Goal: Task Accomplishment & Management: Manage account settings

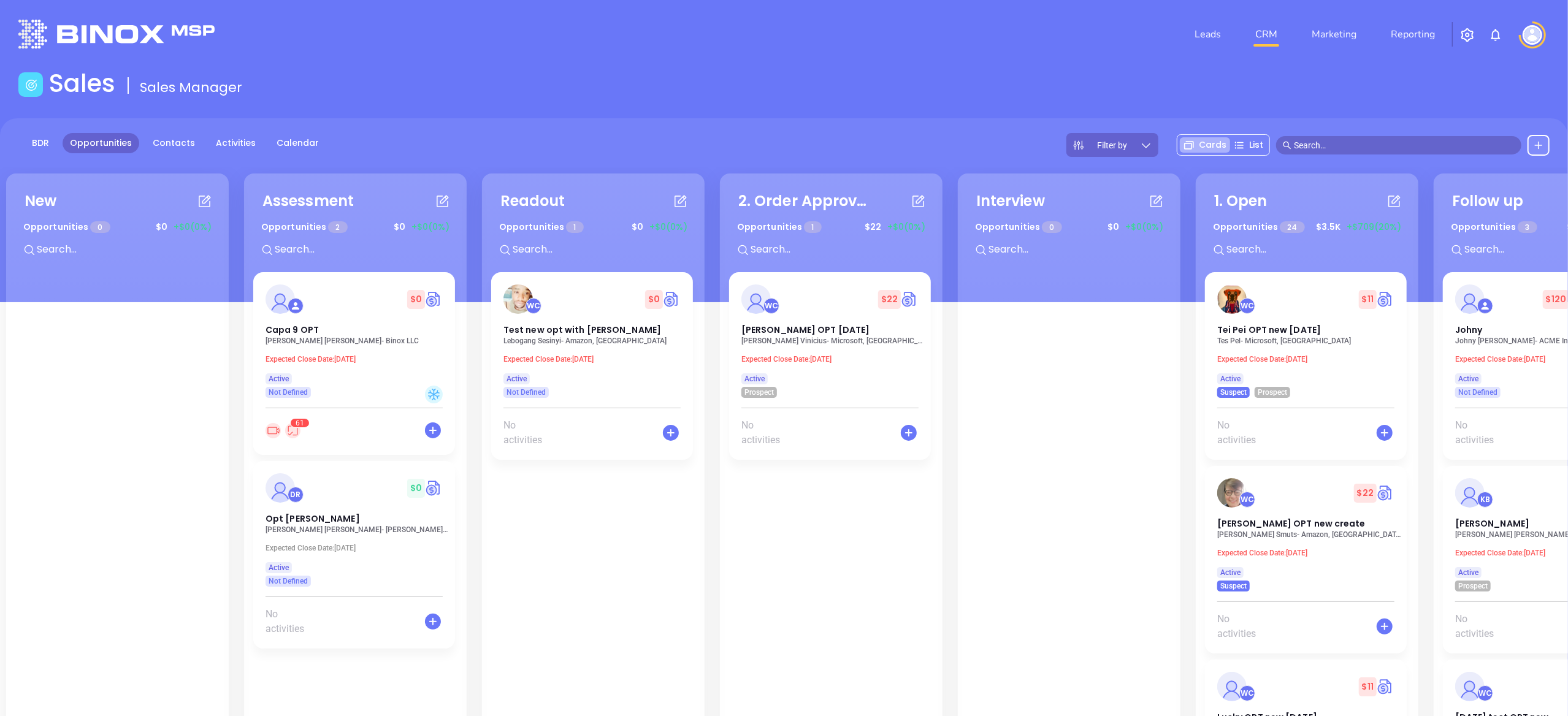
click at [1526, 39] on img at bounding box center [1533, 35] width 20 height 20
click at [1520, 97] on p "My Account" at bounding box center [1510, 94] width 83 height 13
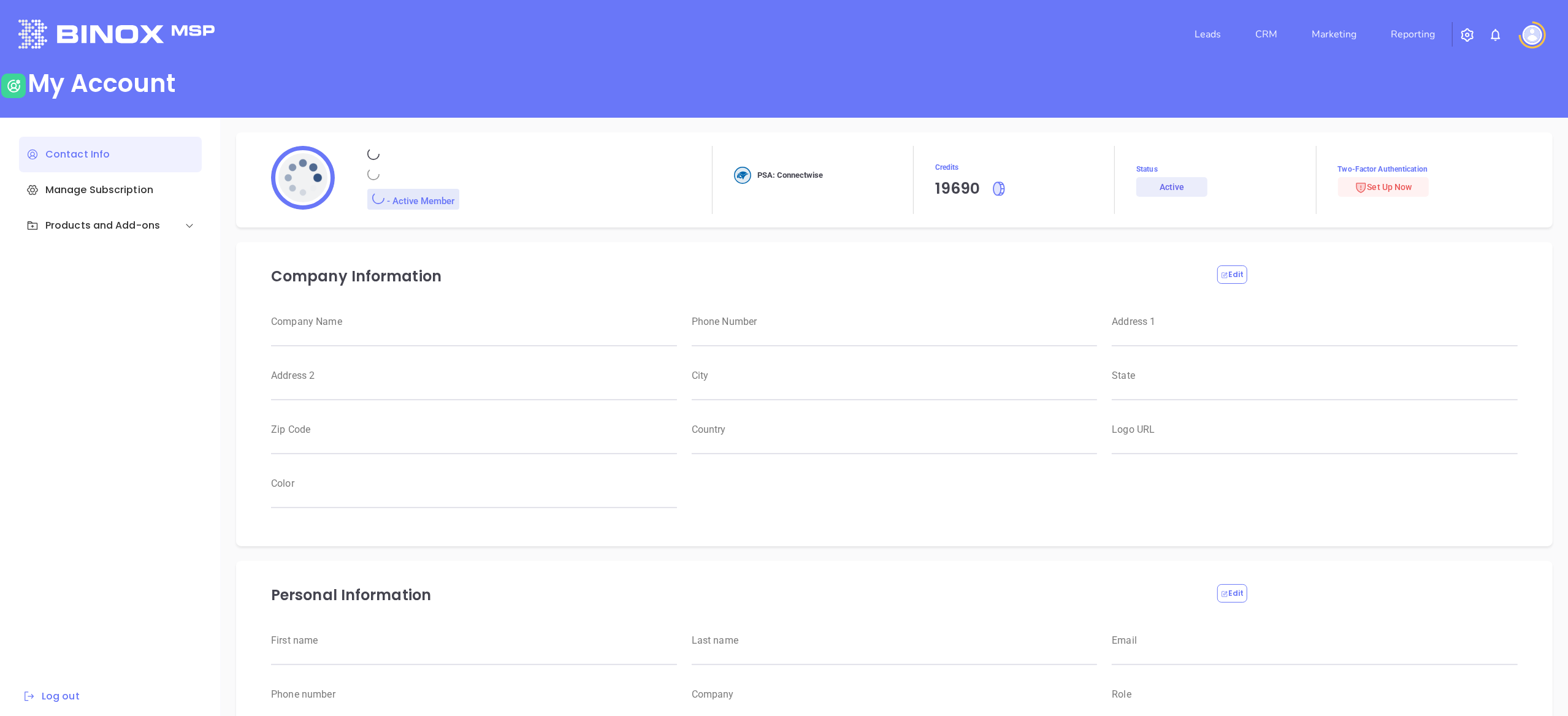
type input "[PERSON_NAME]"
type input "[PERSON_NAME][EMAIL_ADDRESS][DOMAIN_NAME]"
type input "Binox Company Test"
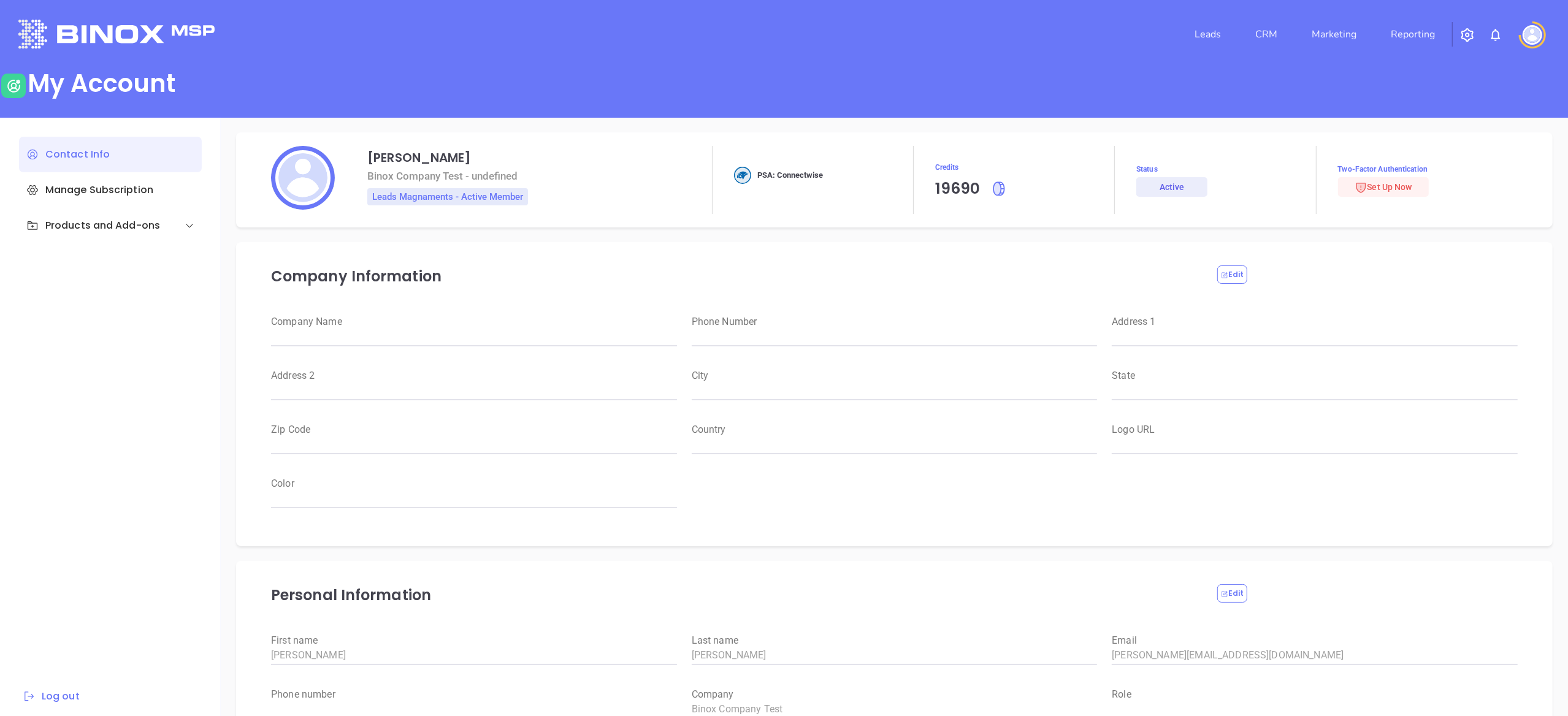
type input "Raulitos Company 2"
type input "(412) 123-4123"
type input "[STREET_ADDRESS]"
type input "Suite 100"
type input "Anytown"
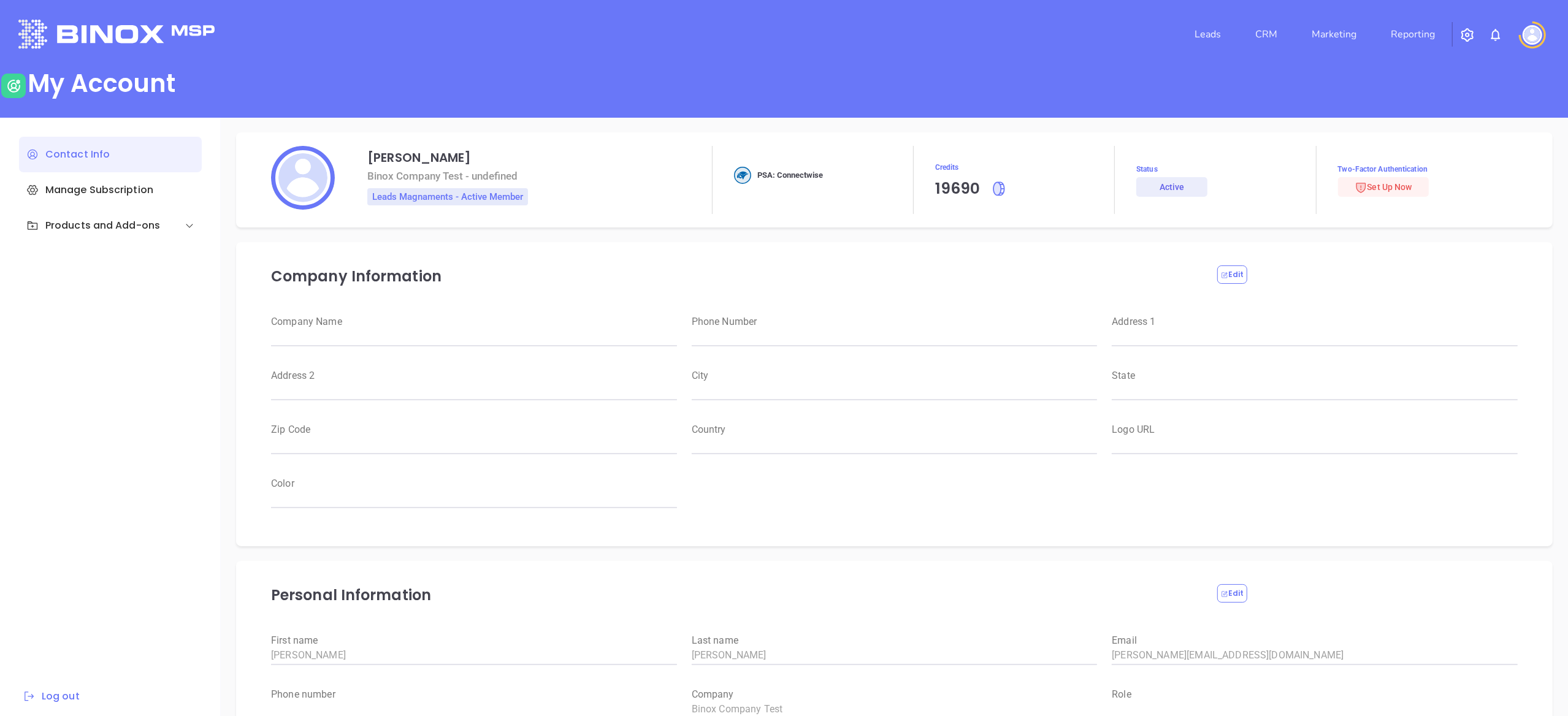
type input "CA"
type input "12345"
type input "US"
type input "[URL][DOMAIN_NAME]"
type input "#000000"
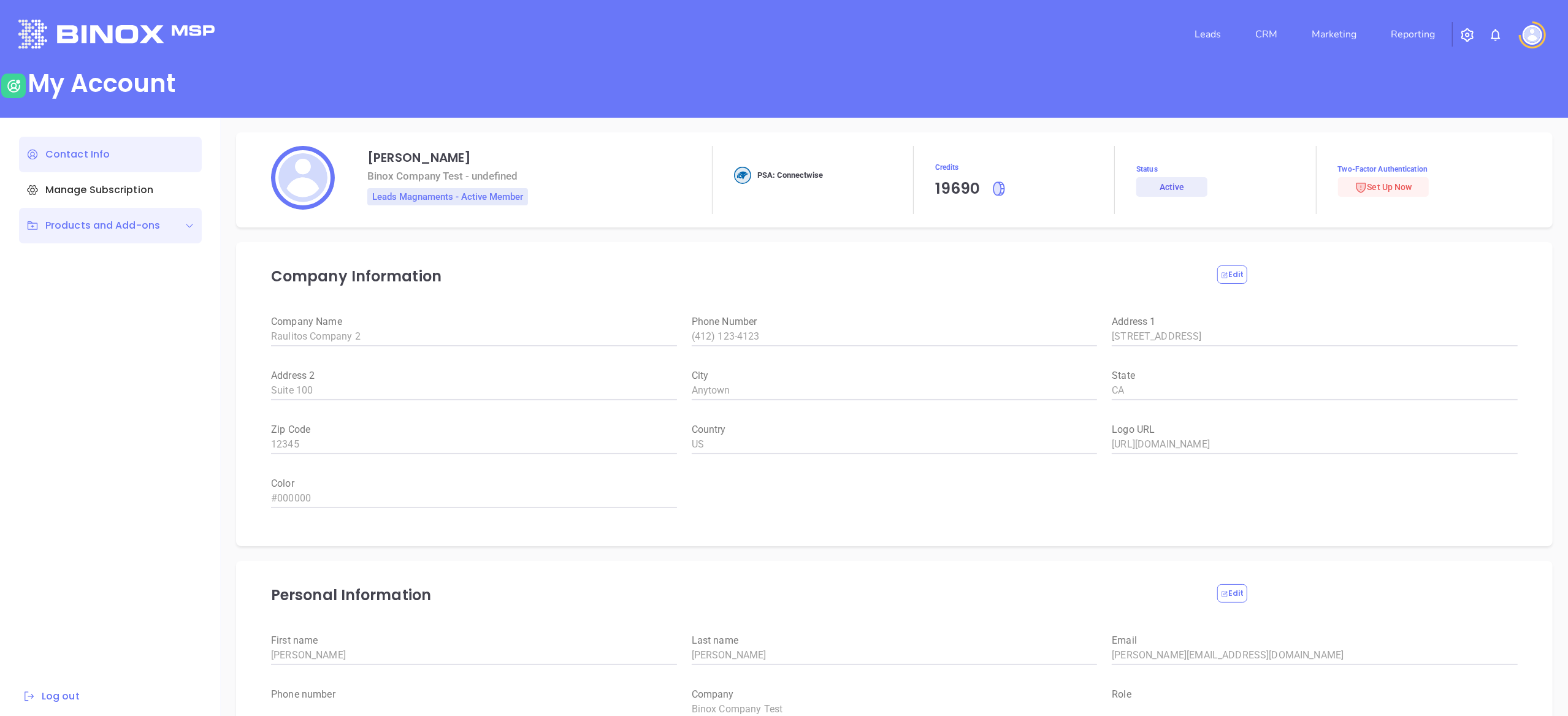
click at [139, 217] on div "Products and Add-ons" at bounding box center [111, 226] width 183 height 36
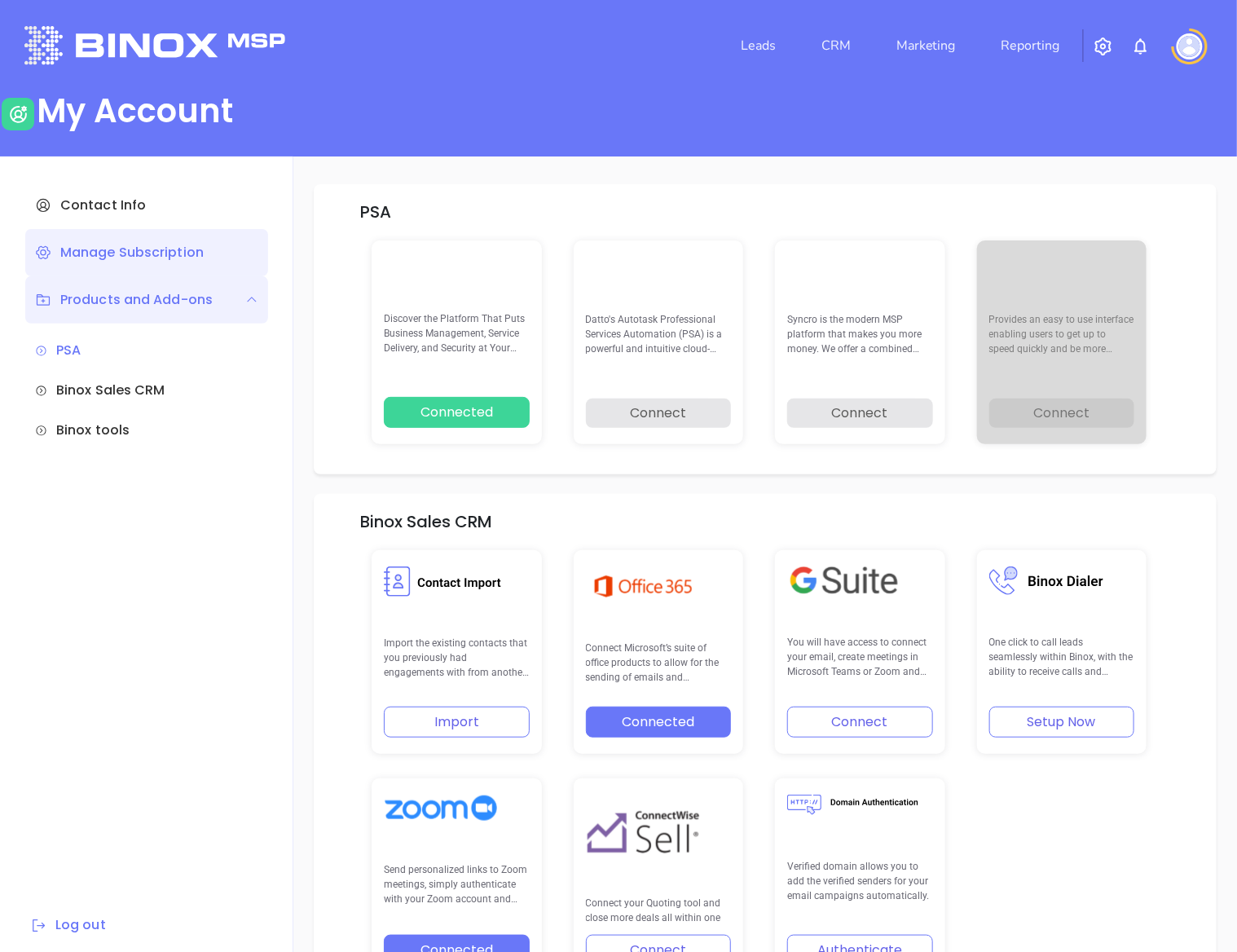
click at [201, 265] on div "Manage Subscription" at bounding box center [147, 253] width 243 height 48
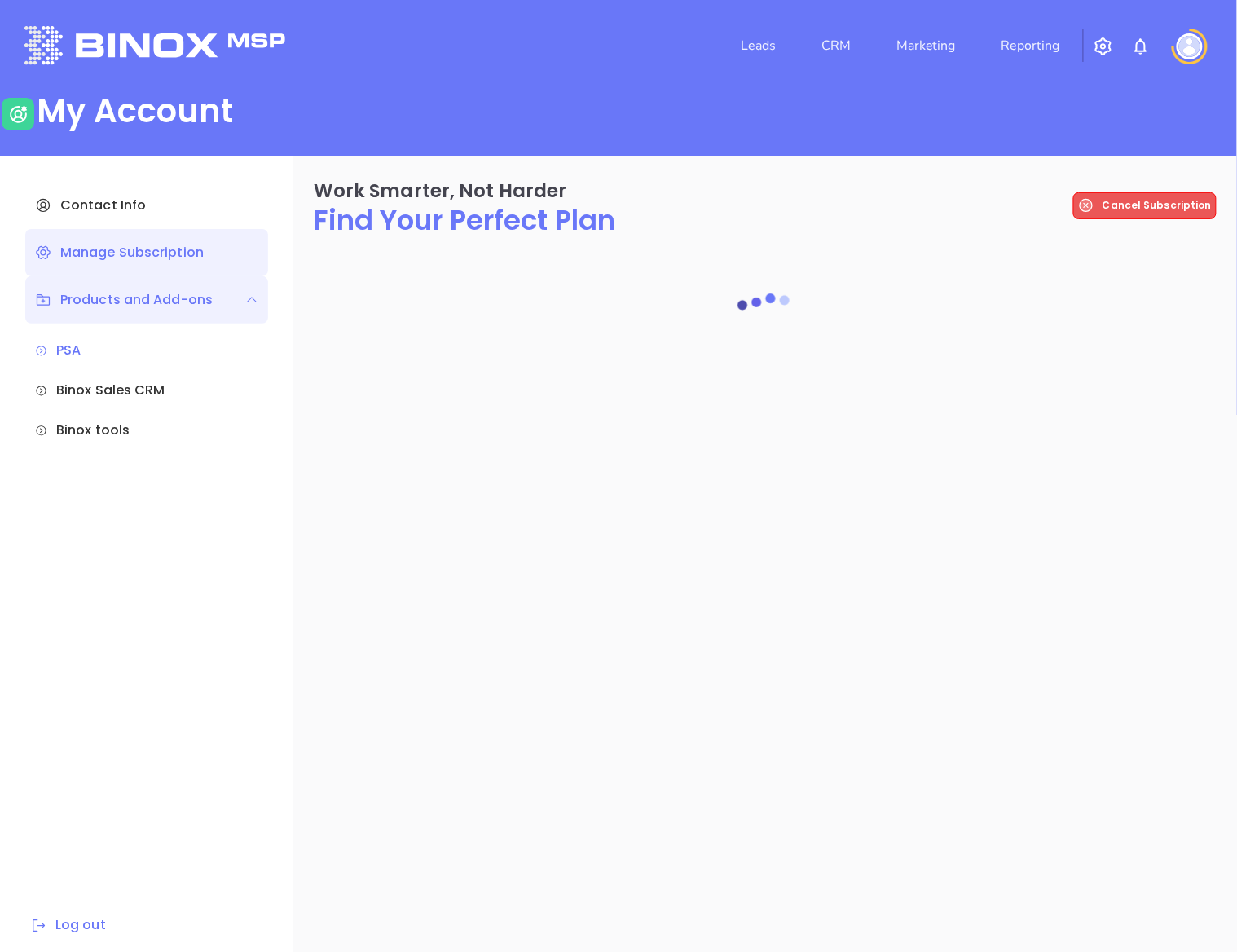
click at [189, 295] on div "Products and Add-ons" at bounding box center [124, 299] width 178 height 19
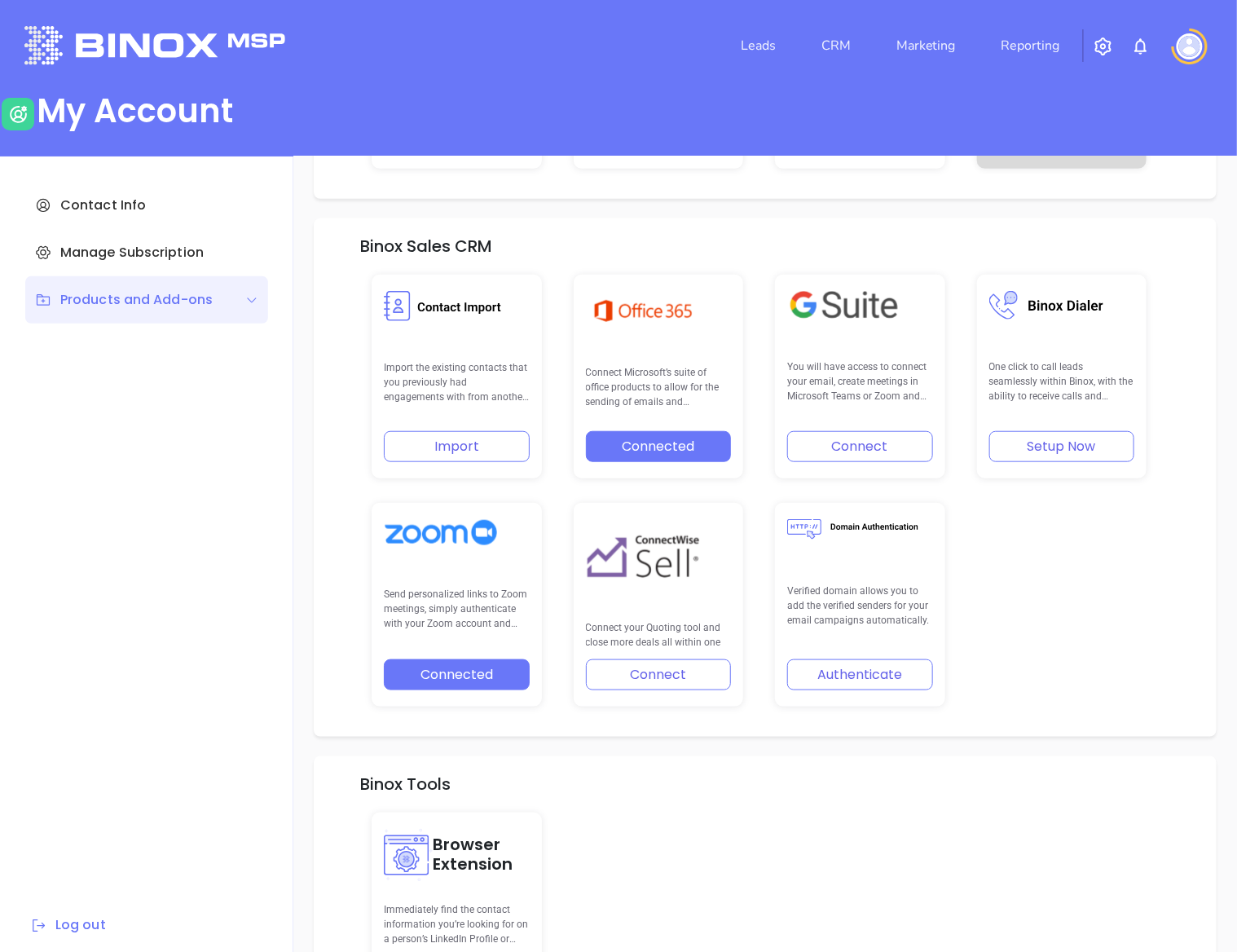
scroll to position [380, 0]
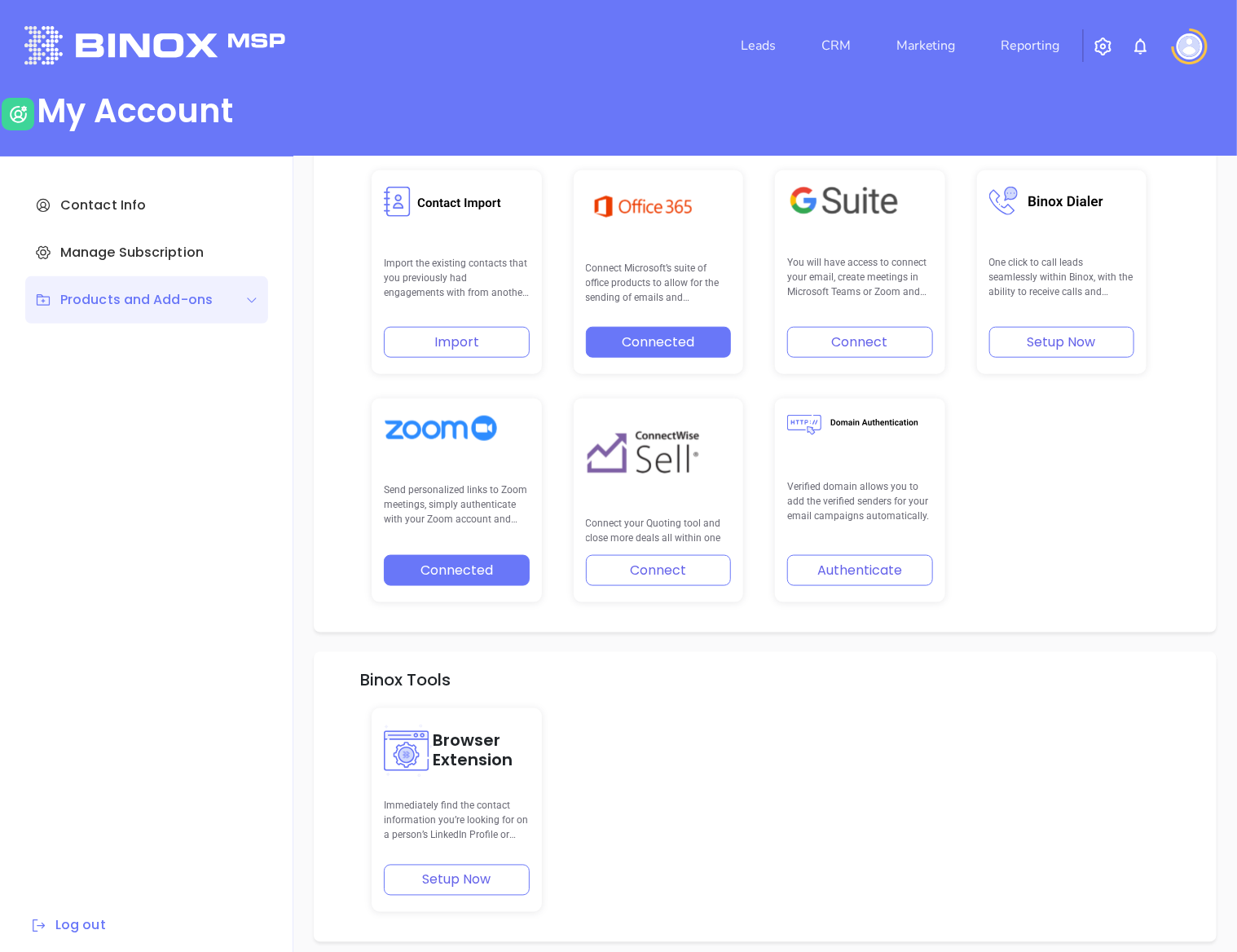
click at [144, 176] on div "Contact Info Manage Subscription Products and Add-ons PSA Binox Sales CRM Binox…" at bounding box center [146, 559] width 293 height 805
click at [132, 193] on div "Contact Info" at bounding box center [147, 205] width 243 height 48
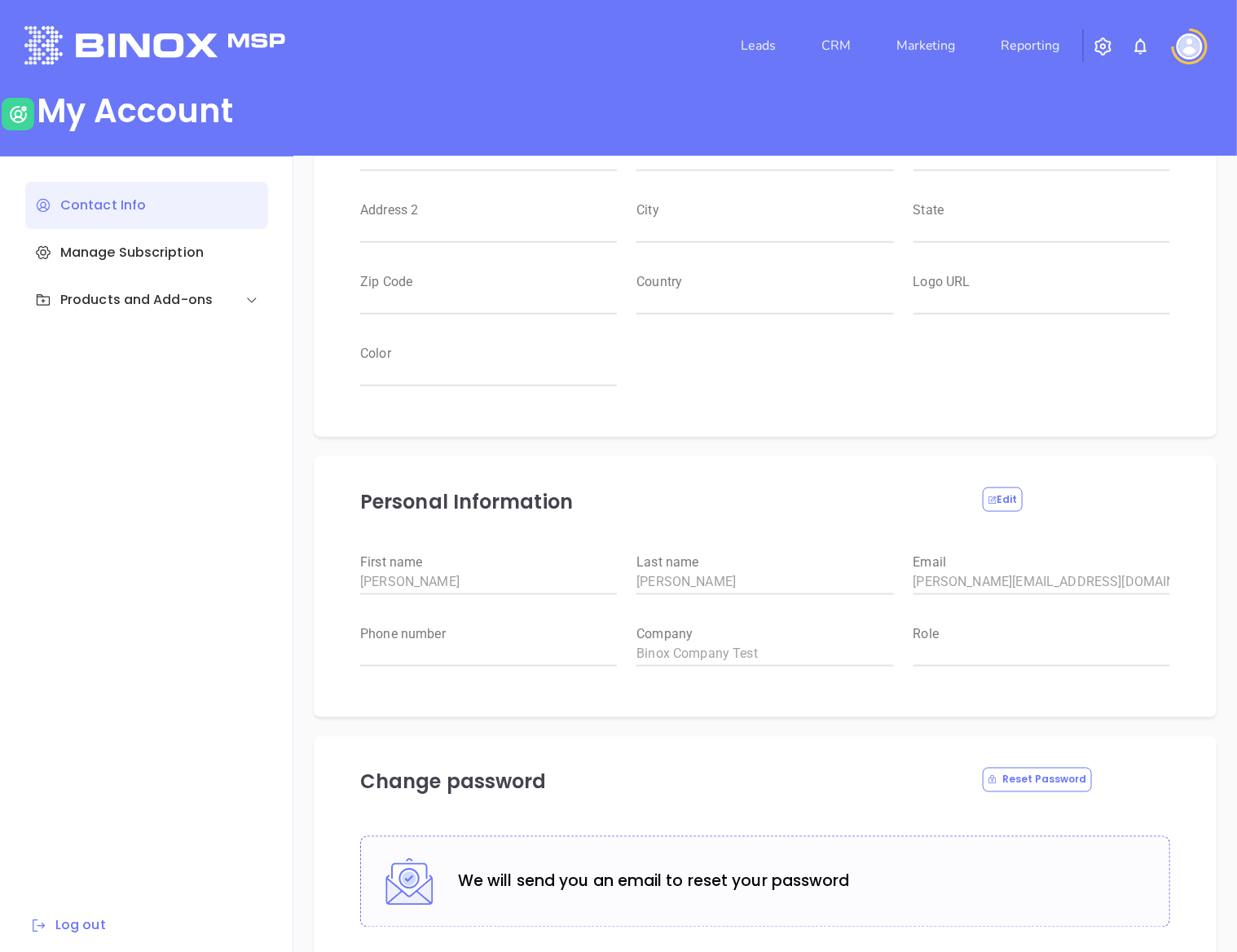
type input "Raulitos Company 2"
type input "(412) 123-4123"
type input "[STREET_ADDRESS]"
type input "Suite 100"
type input "Anytown"
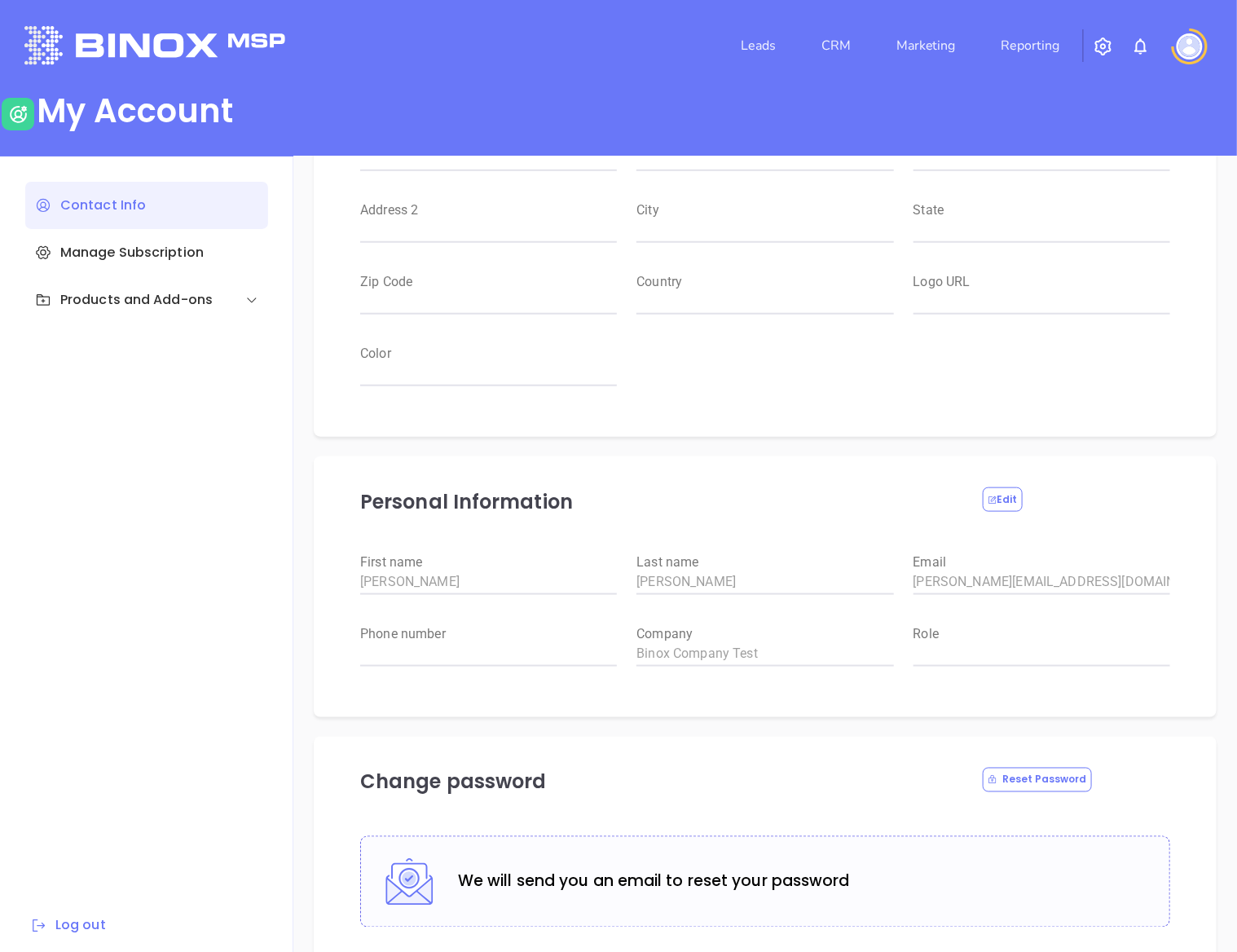
type input "CA"
type input "12345"
type input "US"
type input "[URL][DOMAIN_NAME]"
type input "#000000"
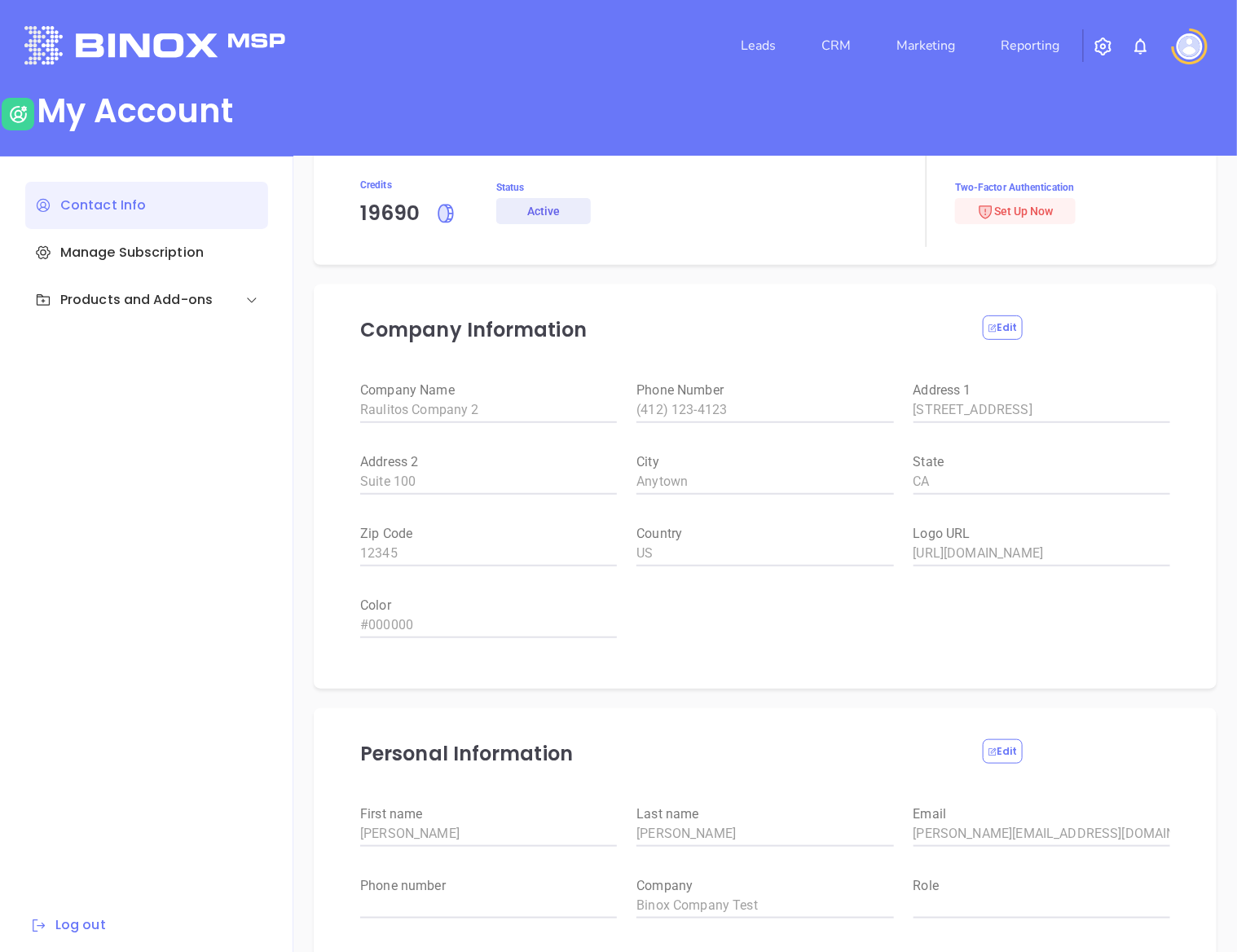
scroll to position [0, 0]
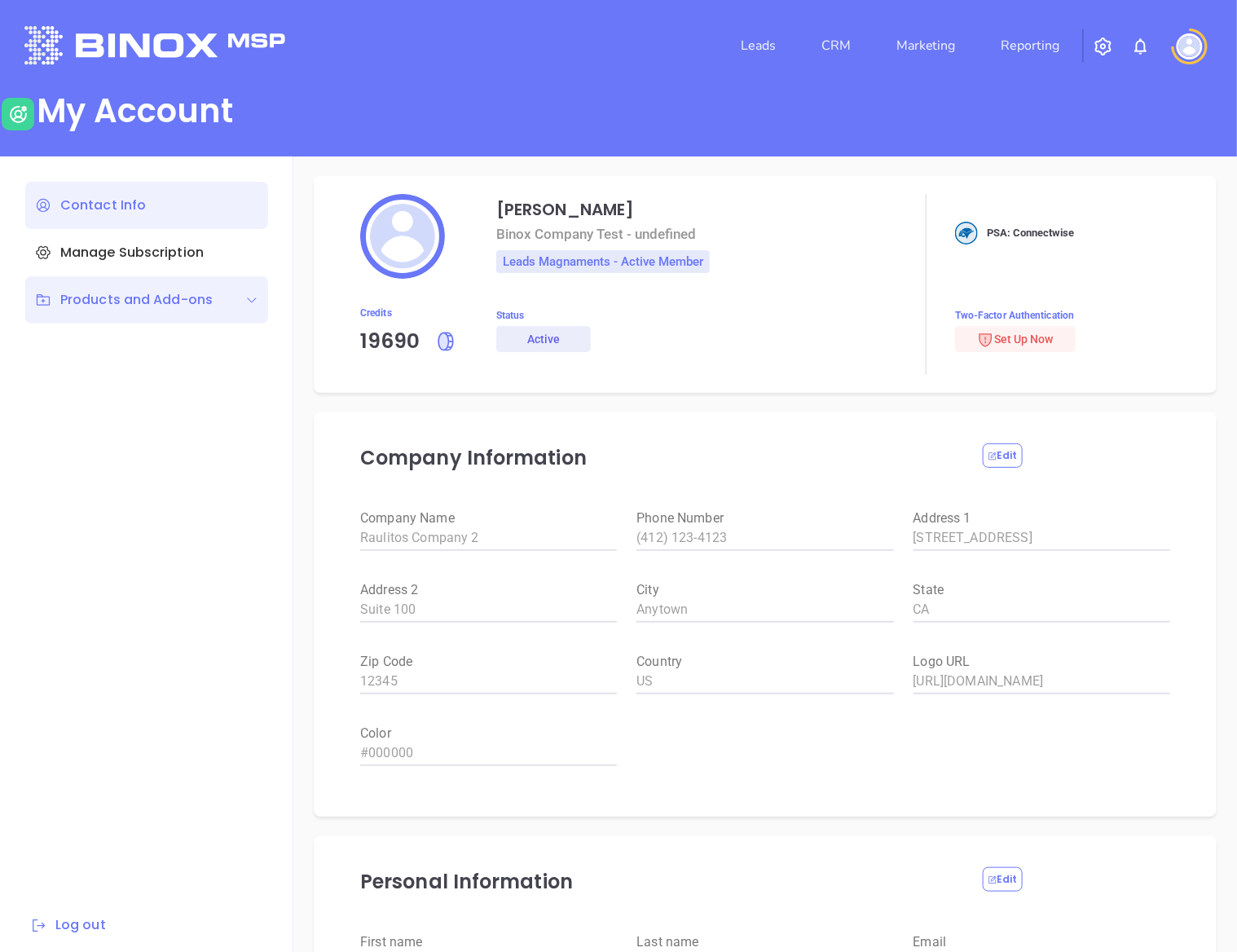
click at [149, 290] on div "Products and Add-ons" at bounding box center [124, 299] width 178 height 19
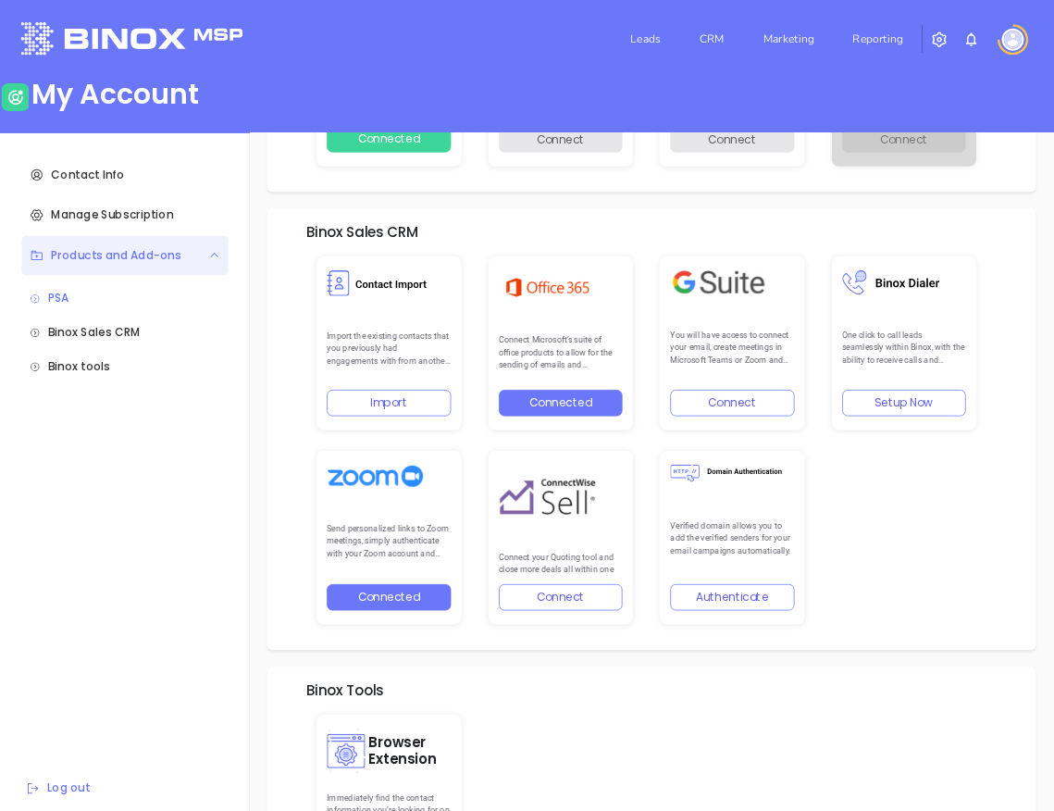
scroll to position [392, 0]
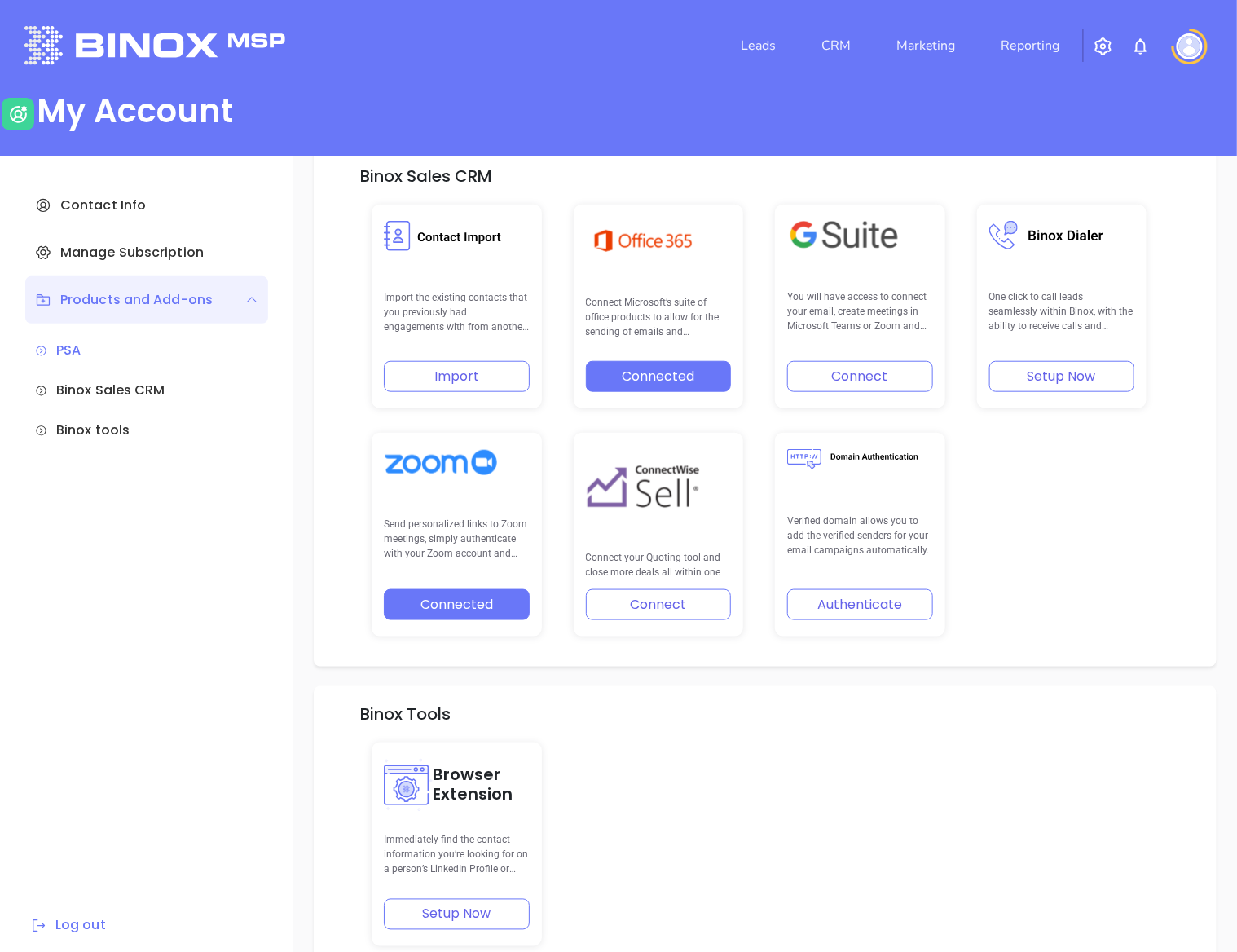
click at [1064, 375] on button "Setup Now" at bounding box center [1062, 376] width 146 height 31
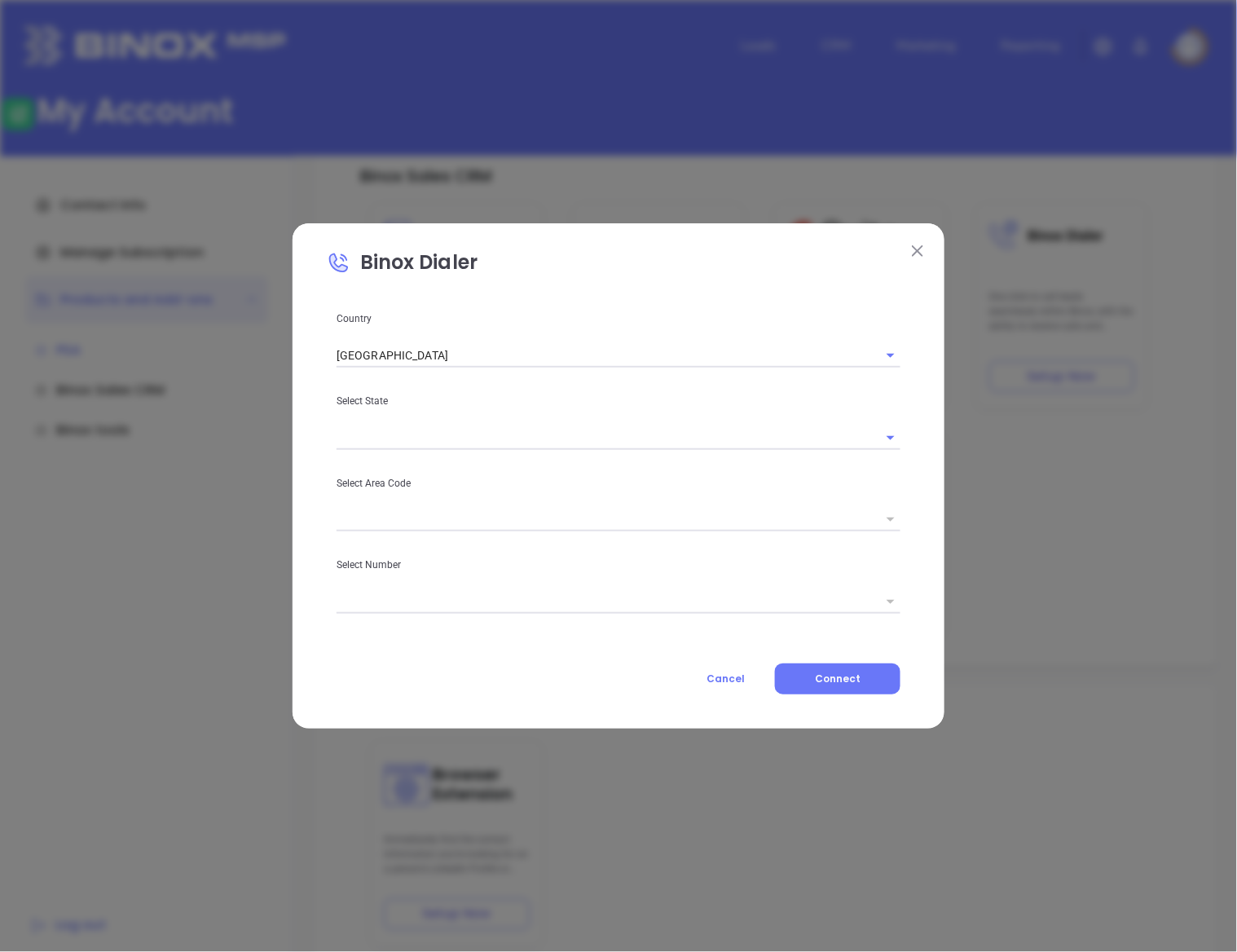
click at [479, 364] on input "[GEOGRAPHIC_DATA]" at bounding box center [606, 355] width 540 height 24
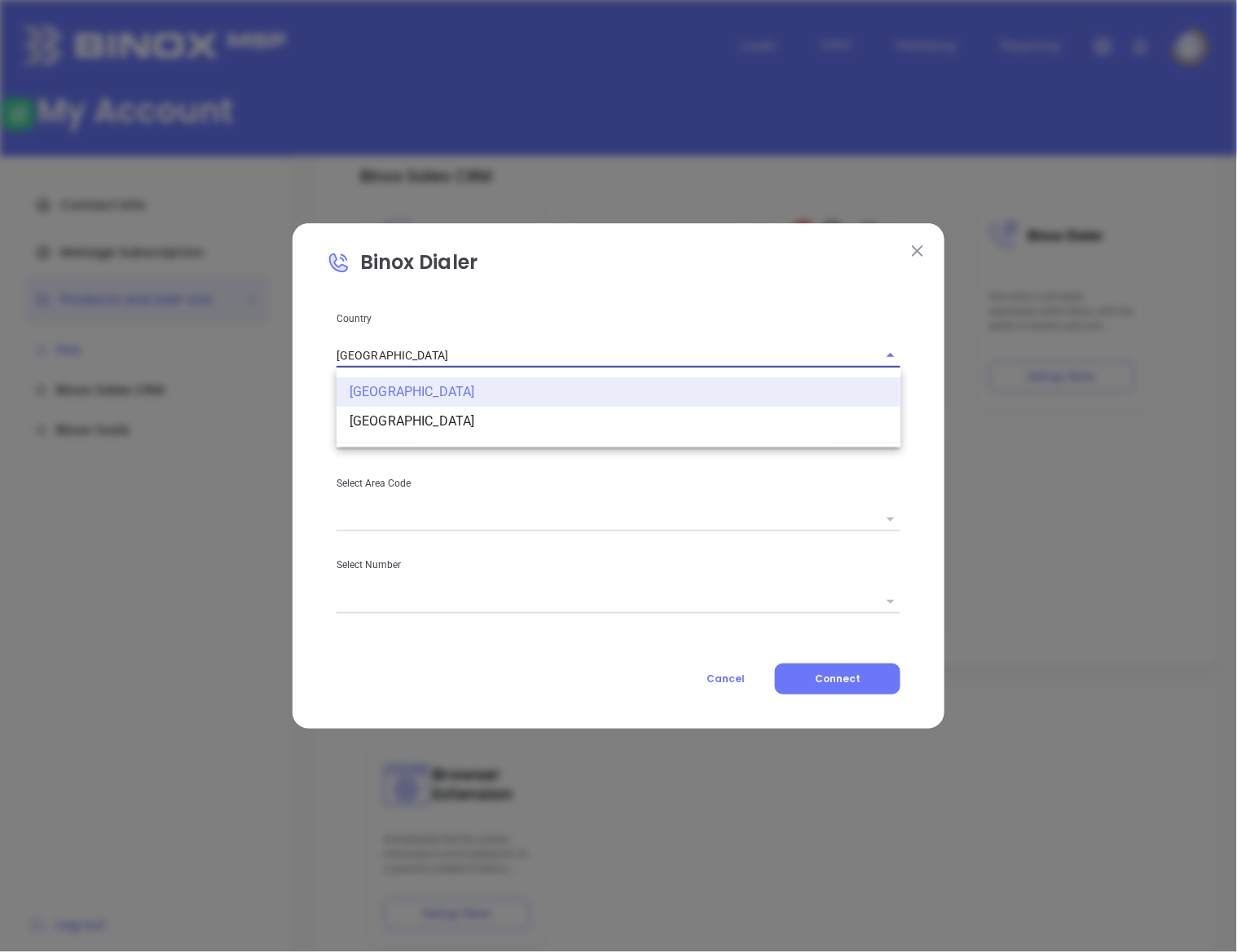
click at [493, 345] on input "[GEOGRAPHIC_DATA]" at bounding box center [606, 355] width 540 height 24
click at [442, 398] on li "[GEOGRAPHIC_DATA]" at bounding box center [618, 391] width 563 height 29
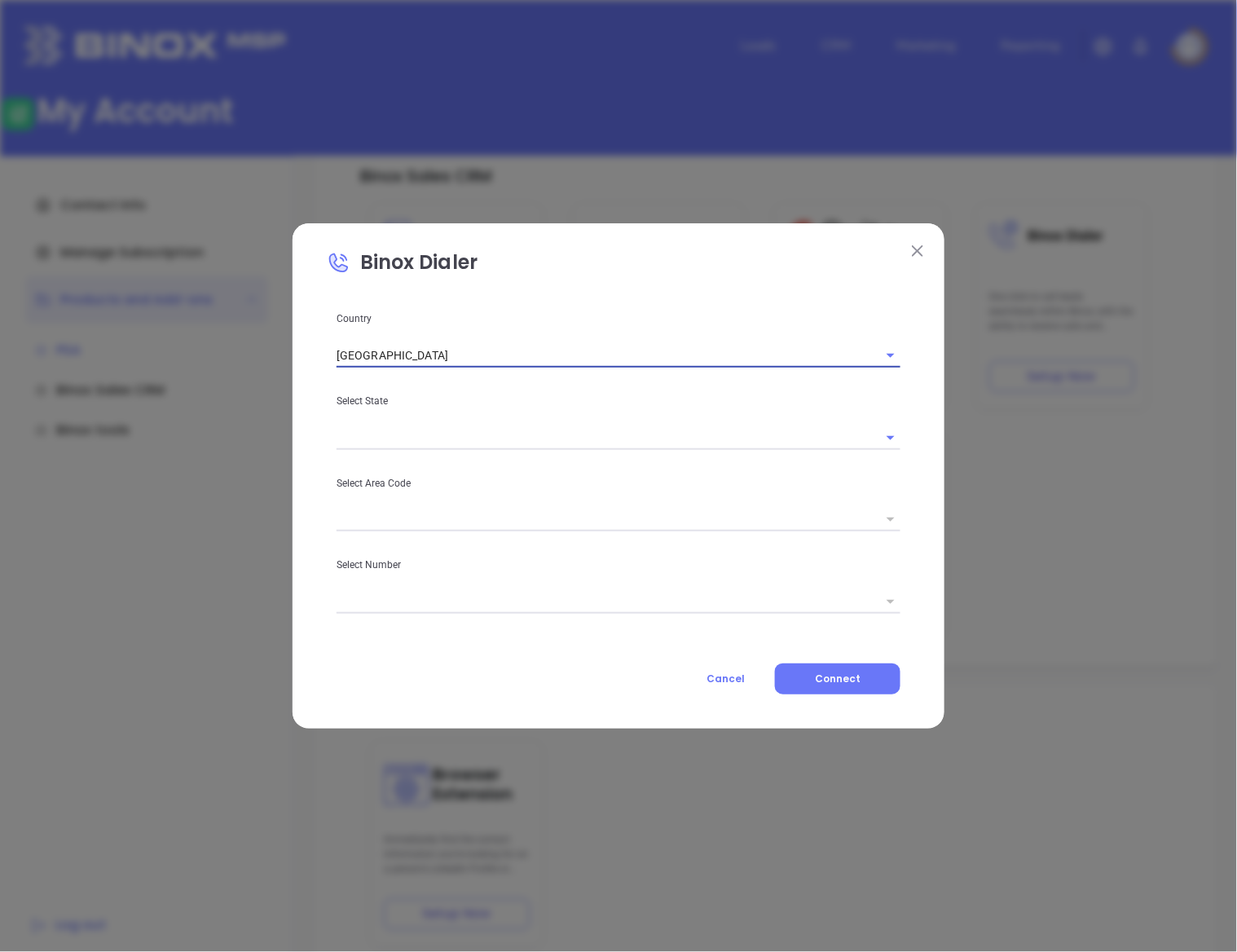
click at [466, 439] on input "text" at bounding box center [595, 437] width 519 height 24
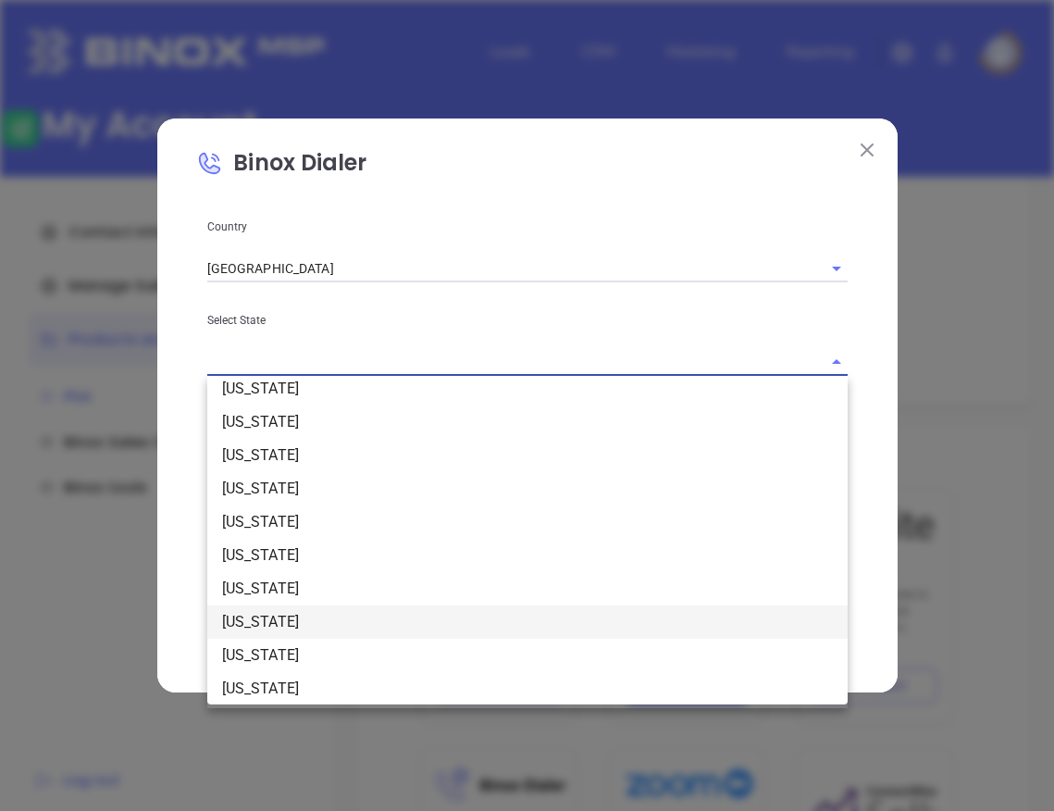
scroll to position [1295, 0]
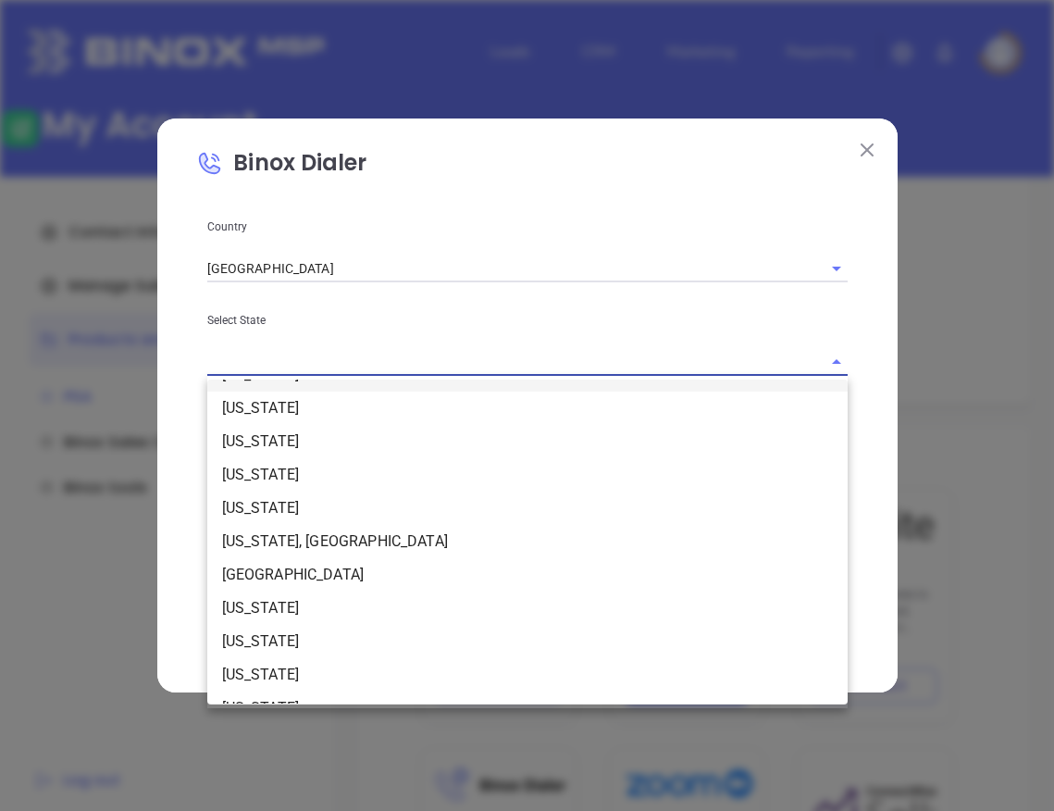
click at [293, 362] on input "text" at bounding box center [501, 361] width 589 height 27
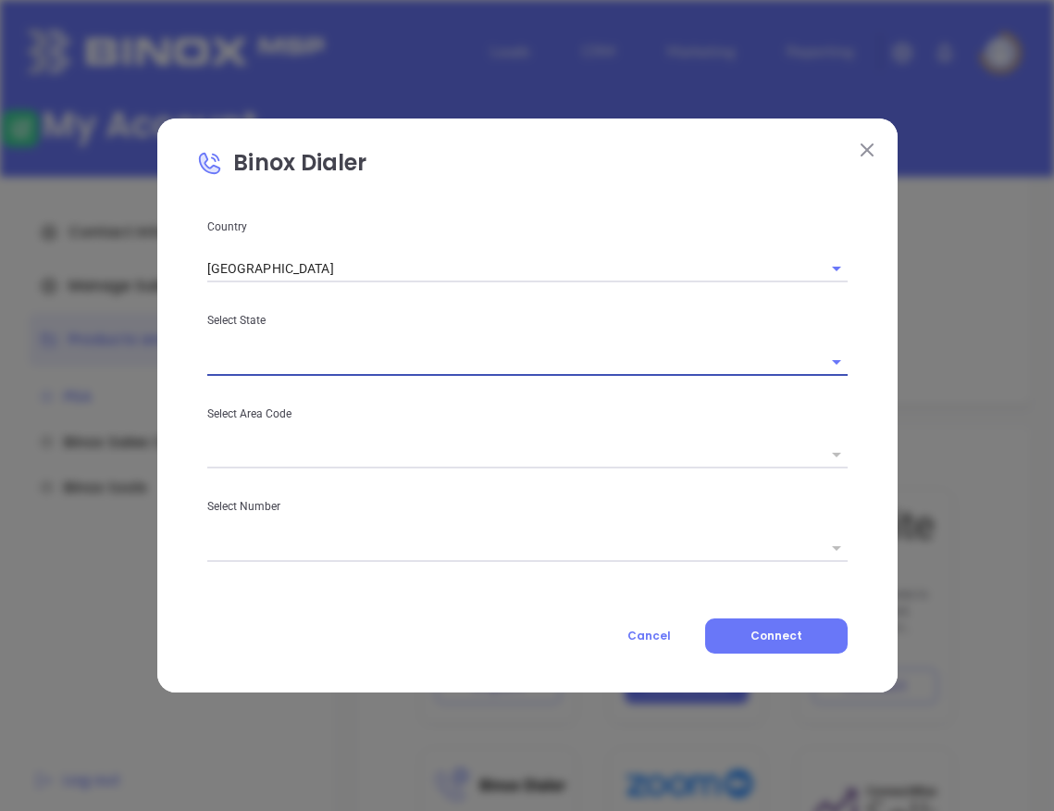
click at [293, 362] on input "text" at bounding box center [501, 361] width 589 height 27
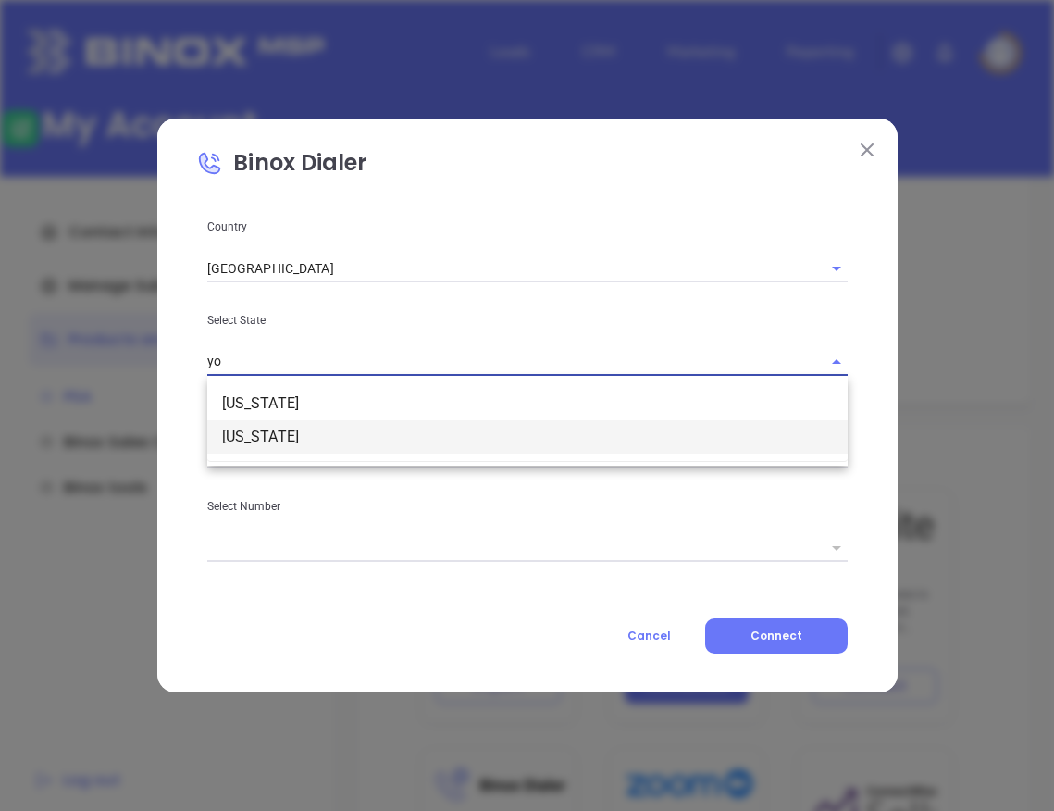
click at [273, 425] on li "[US_STATE]" at bounding box center [527, 436] width 640 height 33
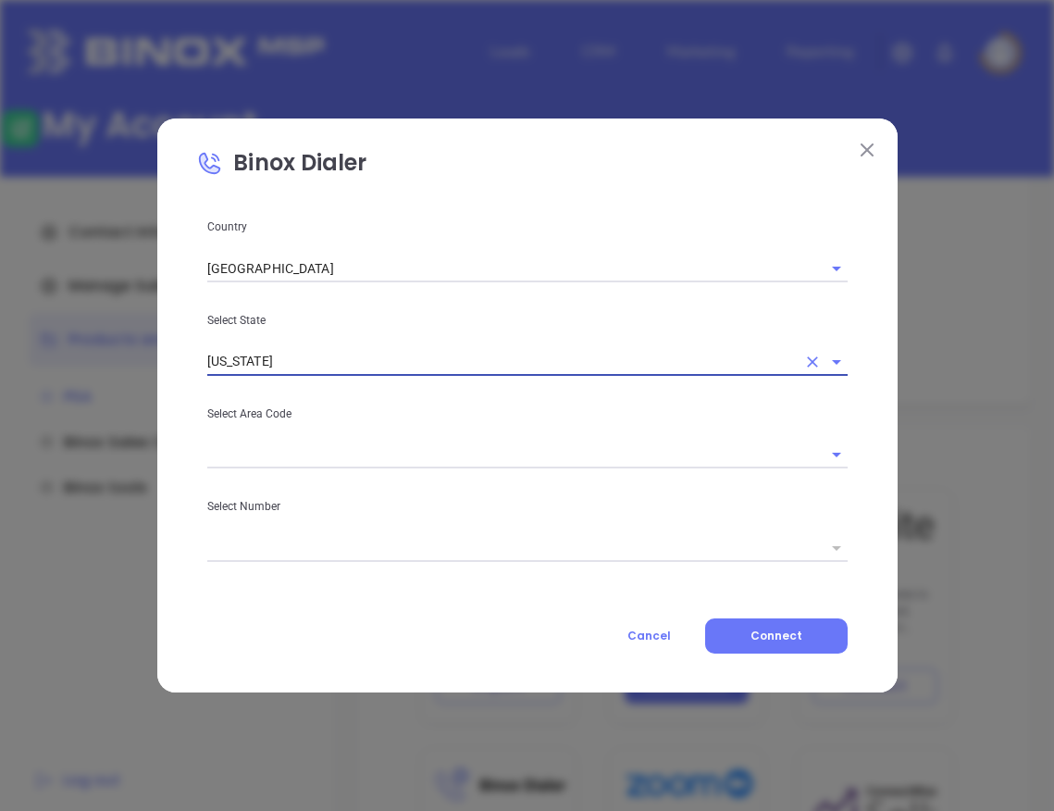
type input "[US_STATE]"
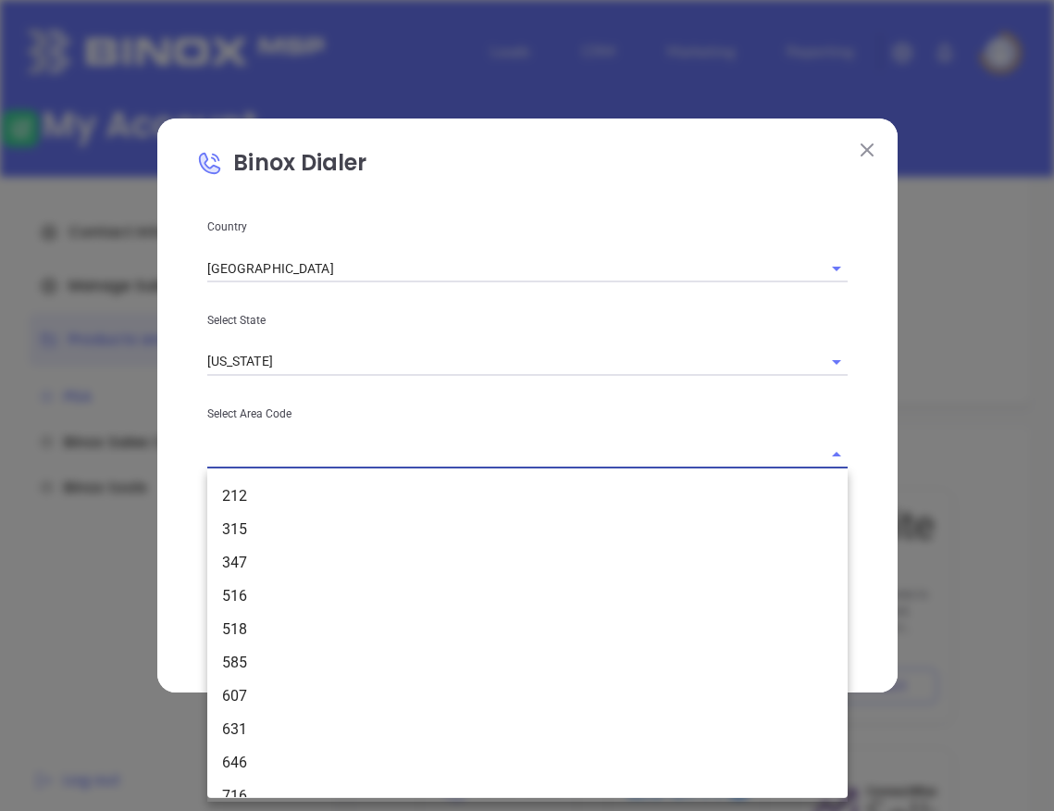
click at [304, 449] on input "text" at bounding box center [501, 454] width 589 height 27
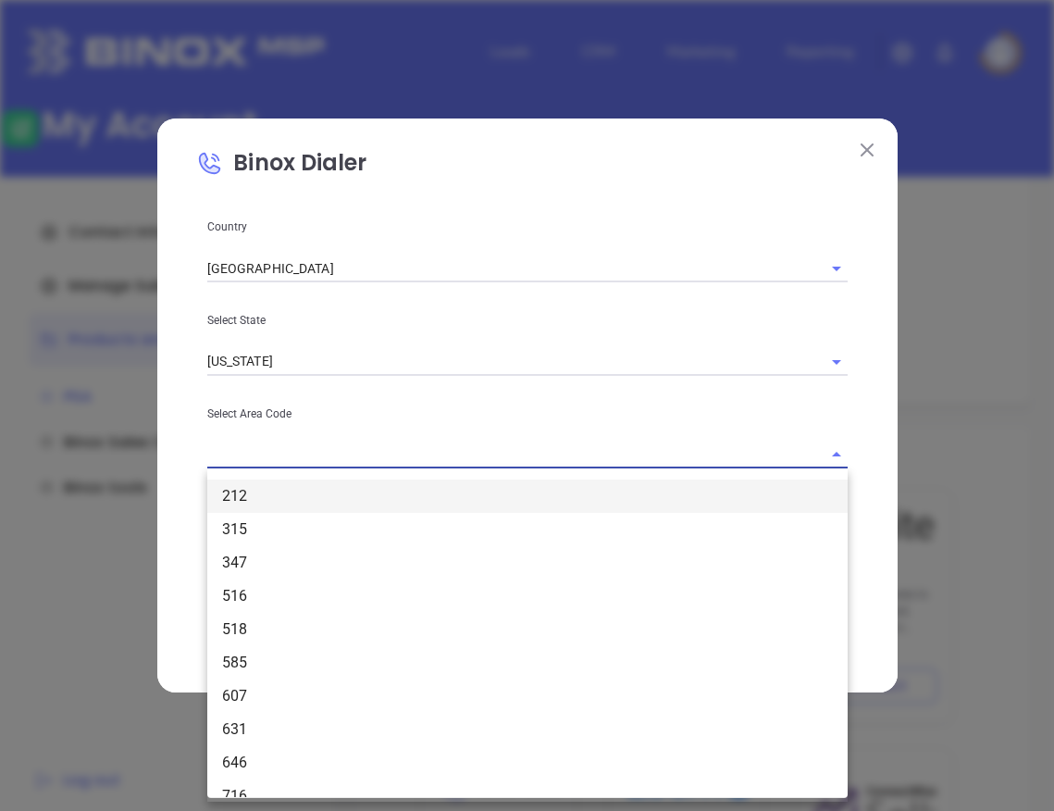
click at [282, 511] on li "212" at bounding box center [527, 495] width 640 height 33
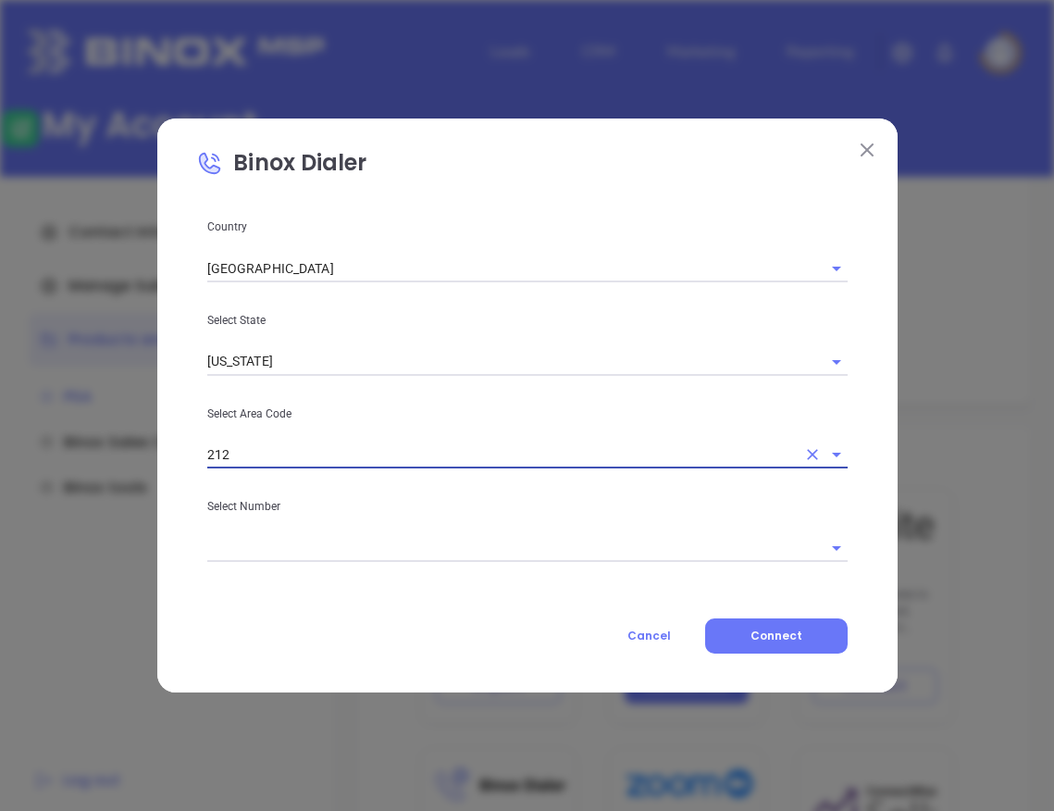
click at [274, 547] on input "text" at bounding box center [501, 547] width 589 height 27
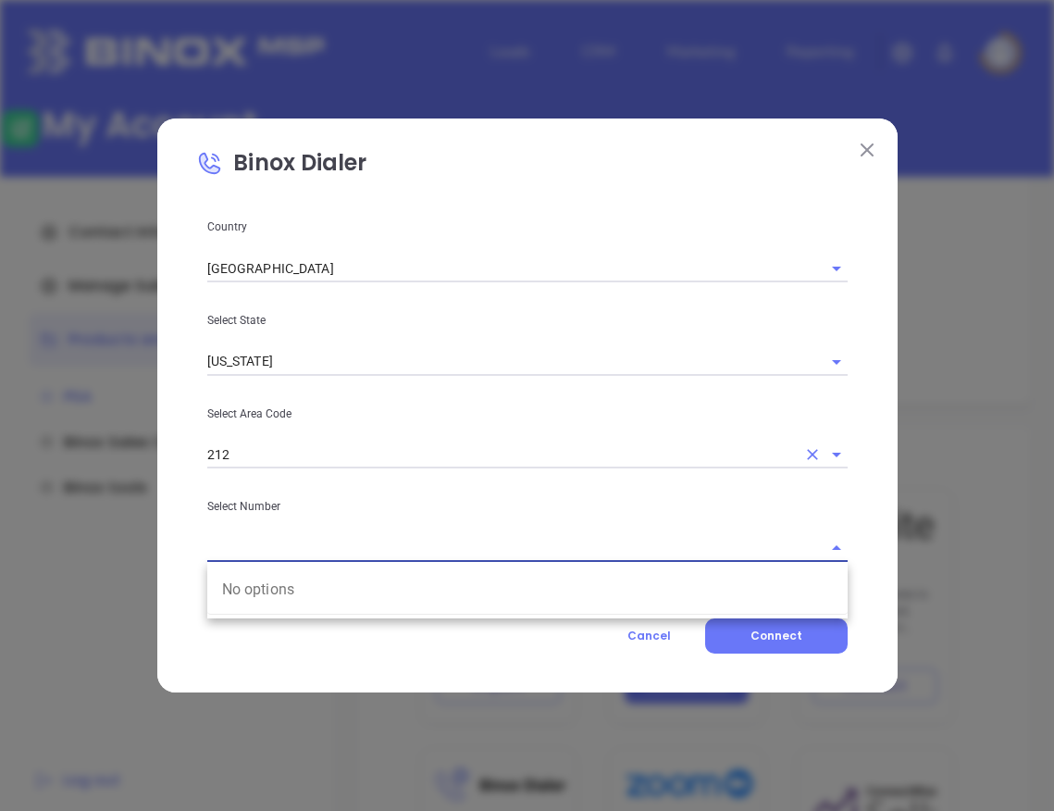
click at [285, 458] on input "212" at bounding box center [501, 454] width 589 height 27
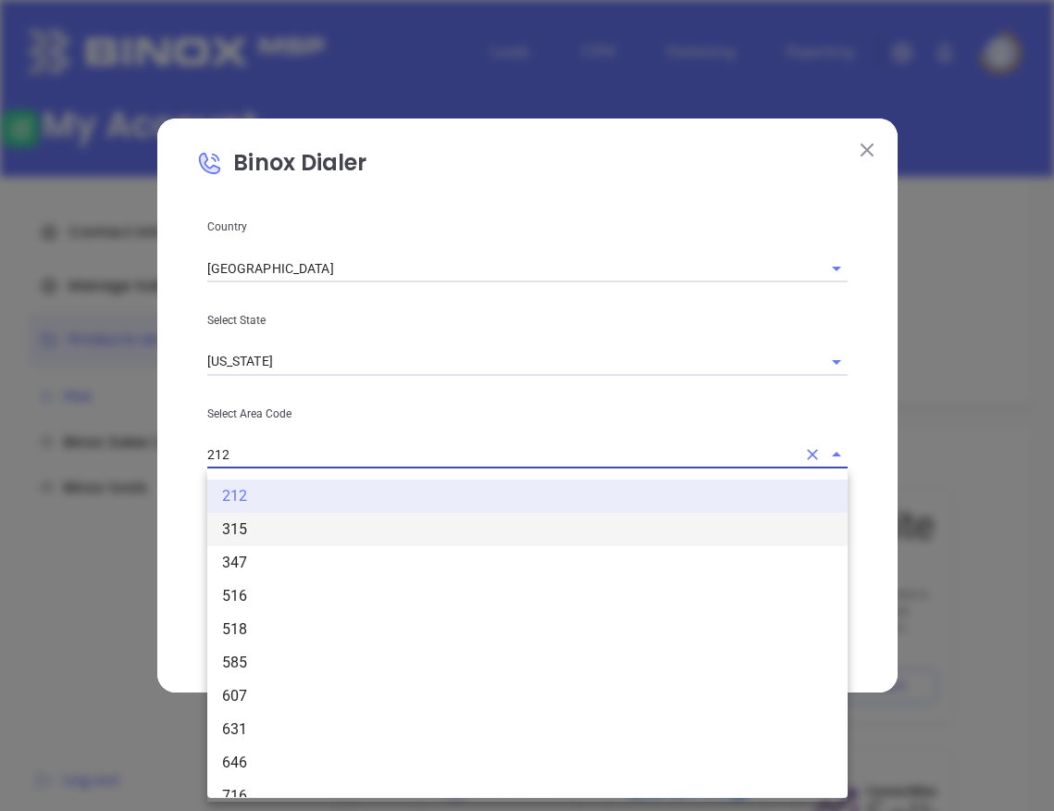
click at [274, 531] on li "315" at bounding box center [527, 529] width 640 height 33
type input "315"
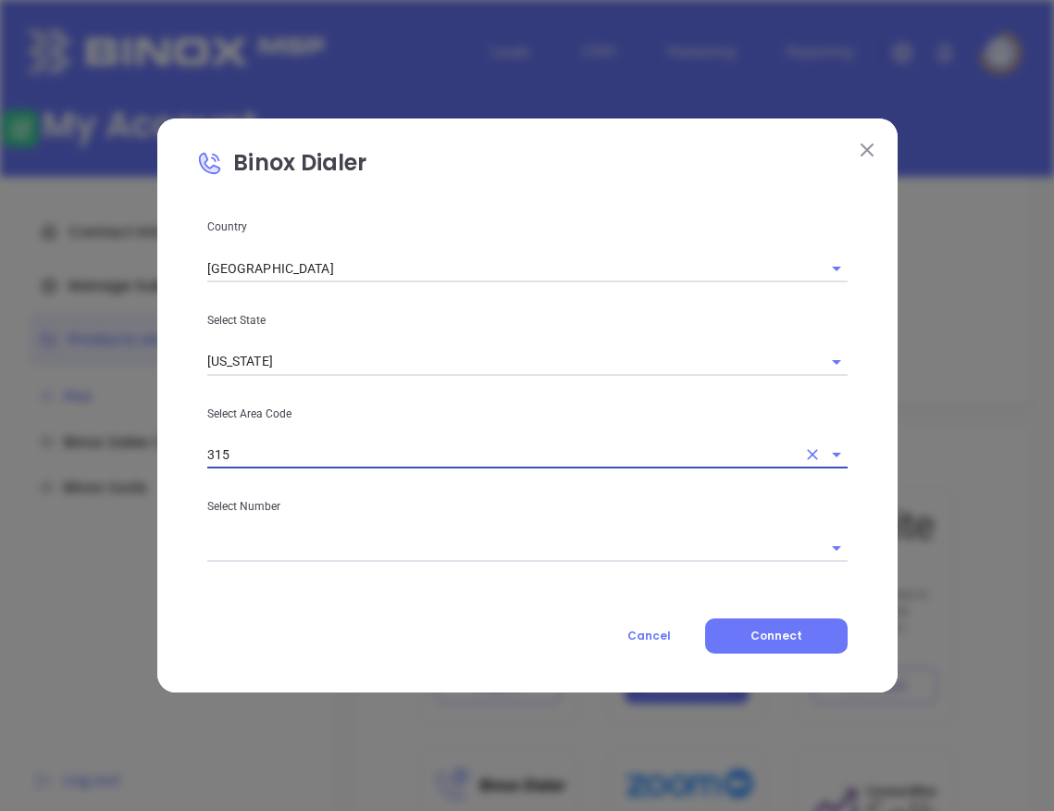
click at [274, 554] on input "text" at bounding box center [501, 547] width 589 height 27
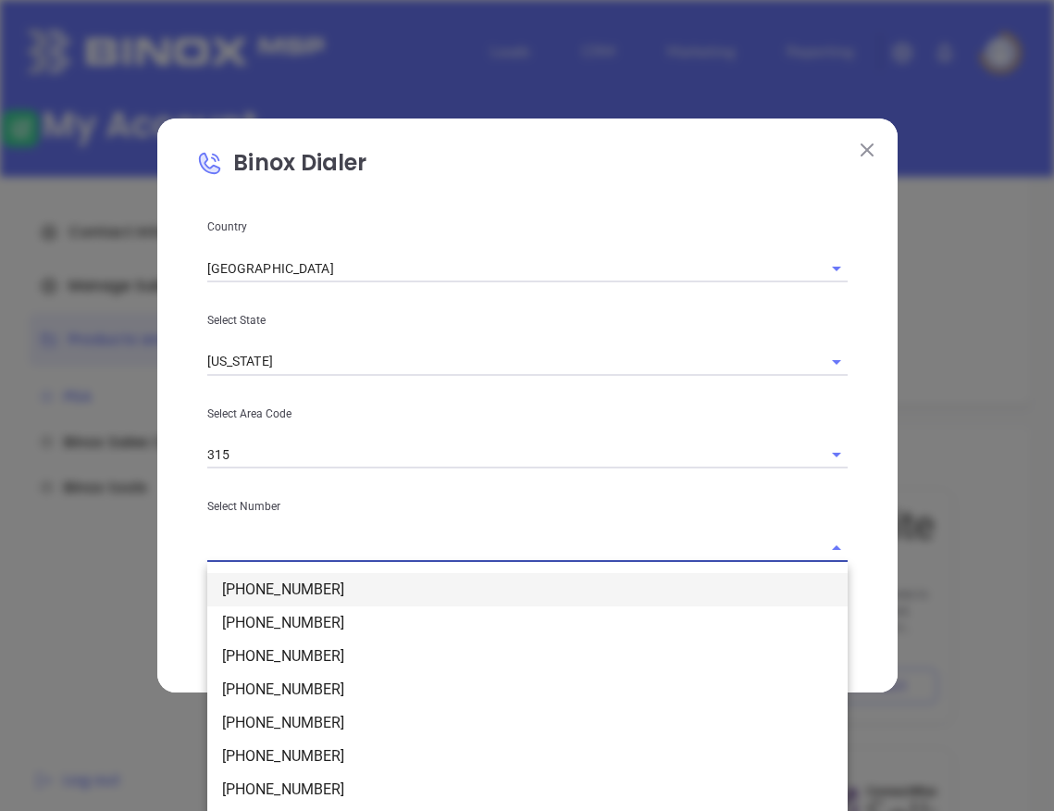
click at [330, 589] on li "(315) 384-8328" at bounding box center [527, 589] width 640 height 33
type input "(315) 384-8328"
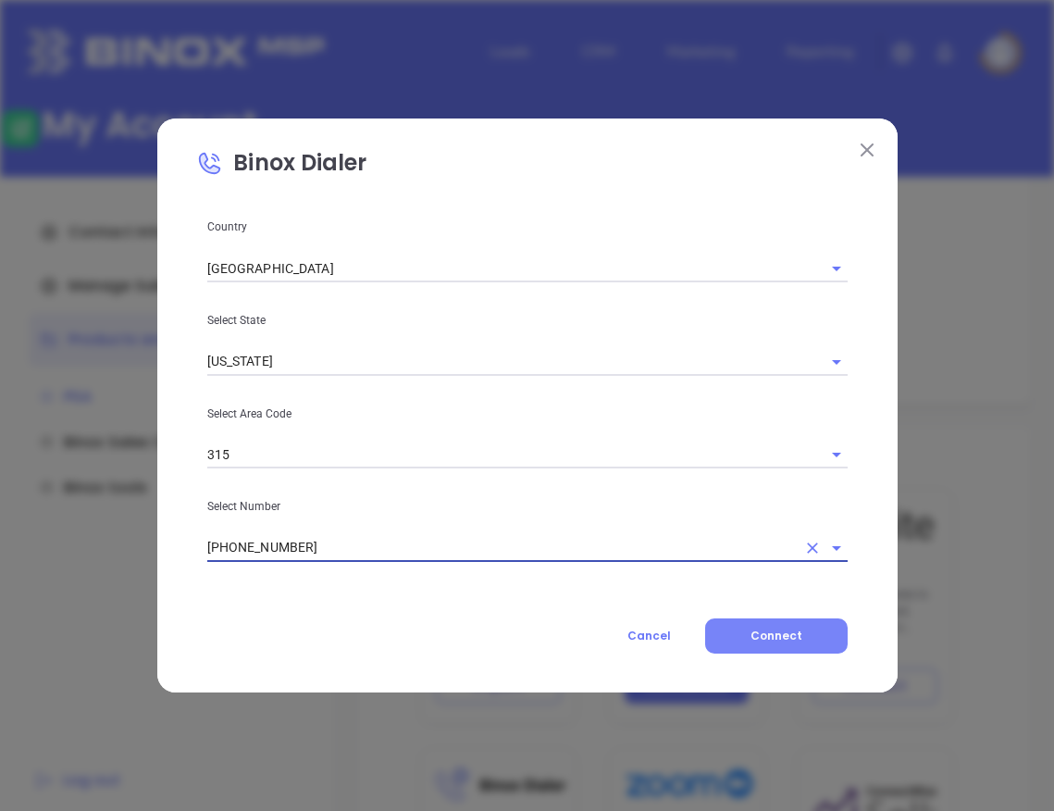
click at [789, 642] on span "Connect" at bounding box center [776, 635] width 52 height 16
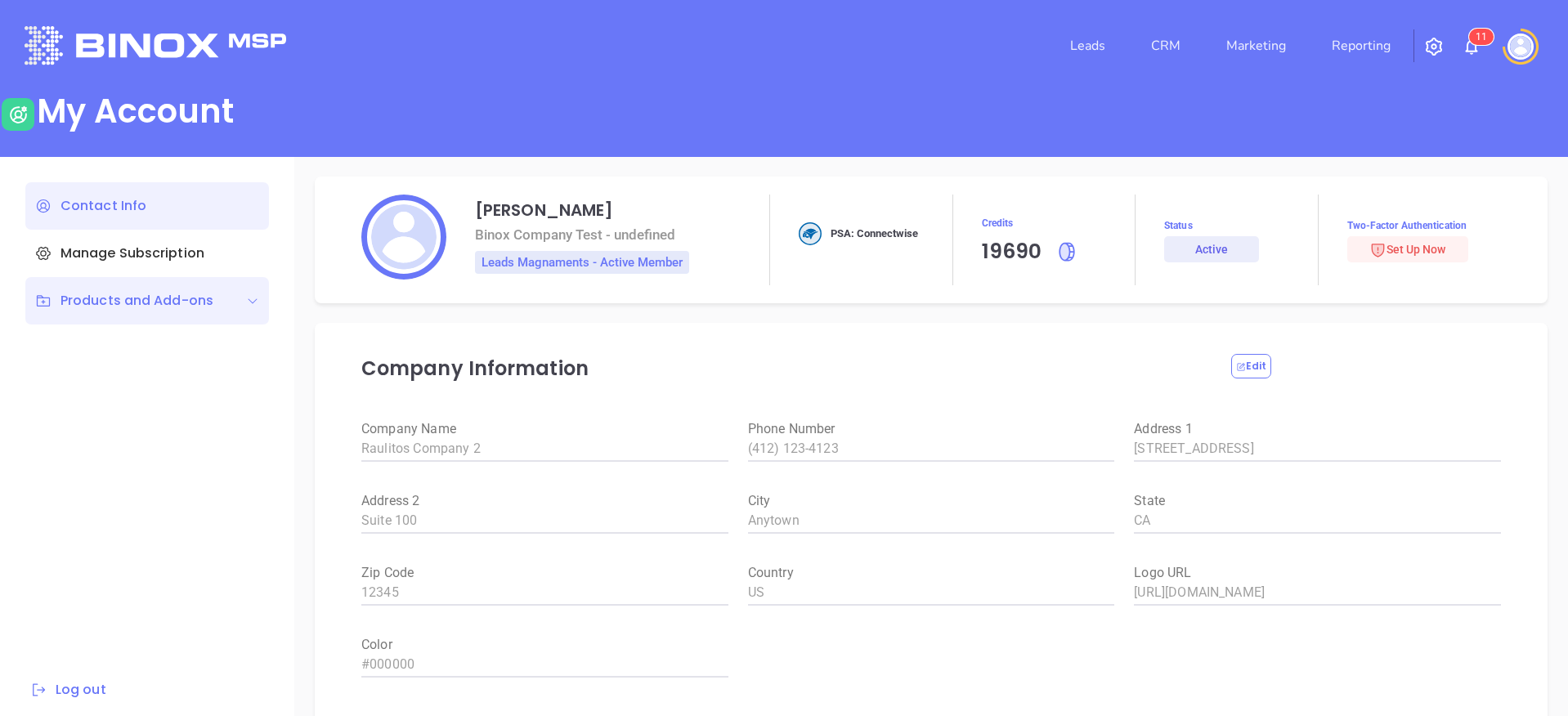
click at [107, 289] on div "Products and Add-ons" at bounding box center [148, 301] width 244 height 48
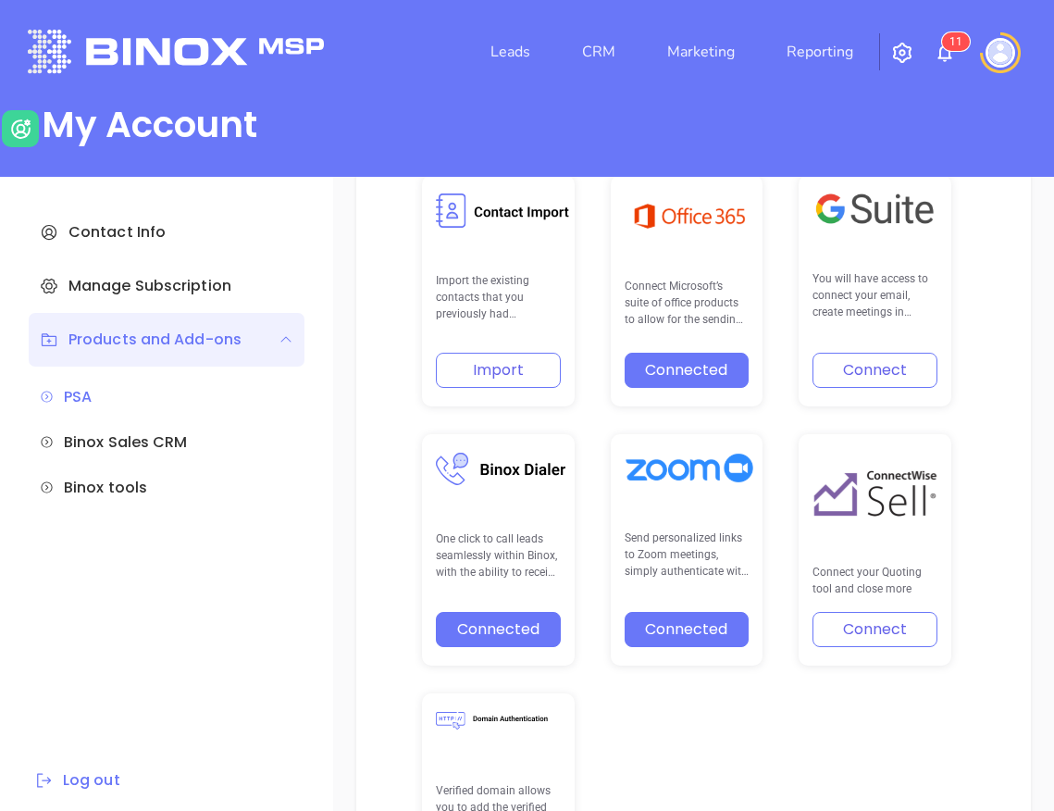
scroll to position [703, 0]
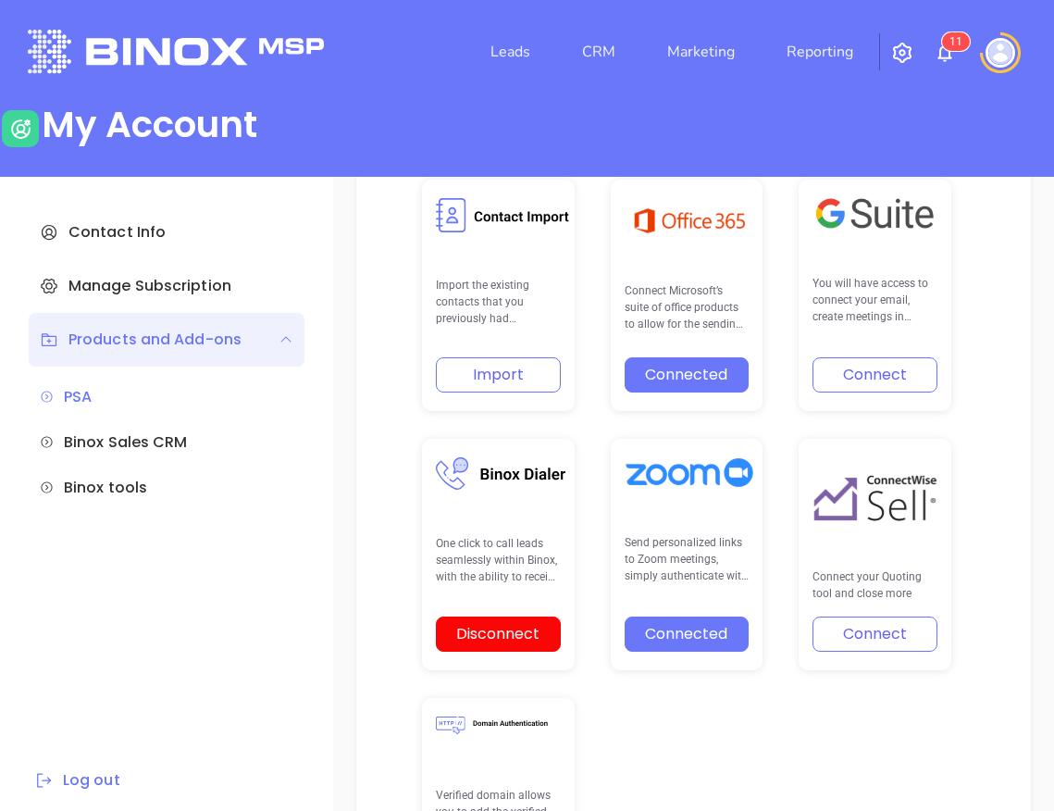
click at [475, 641] on button "Disconnect" at bounding box center [498, 633] width 125 height 35
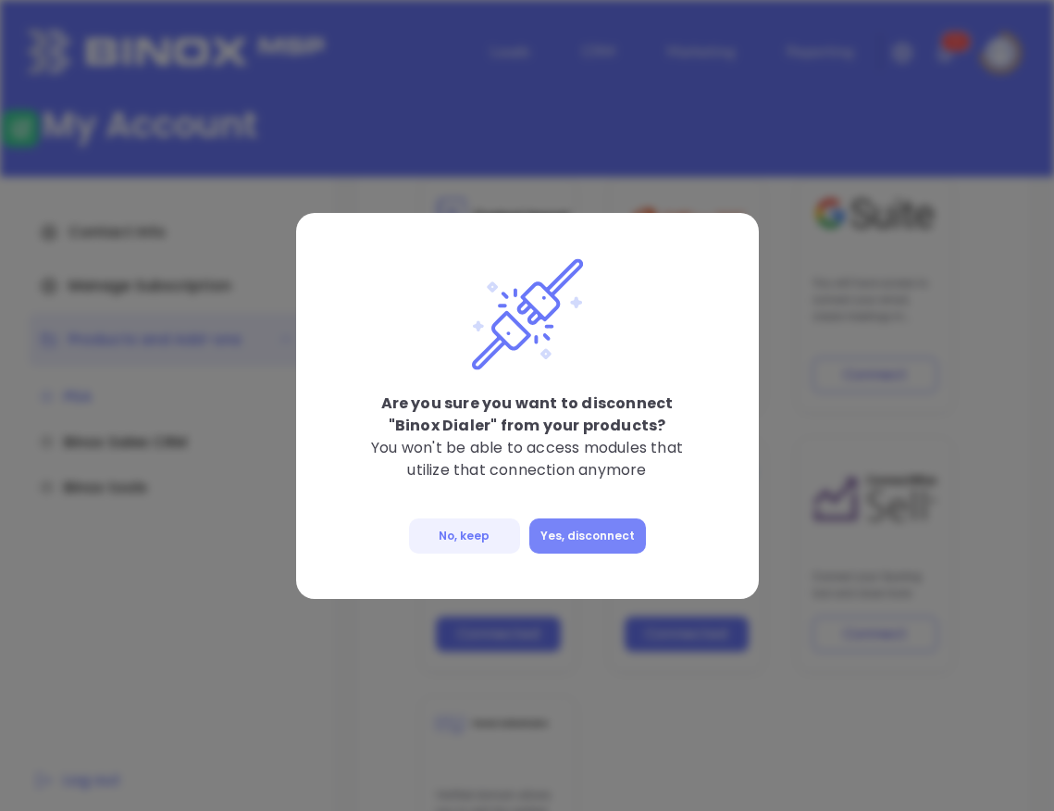
click at [593, 535] on button "Yes, disconnect" at bounding box center [587, 535] width 117 height 35
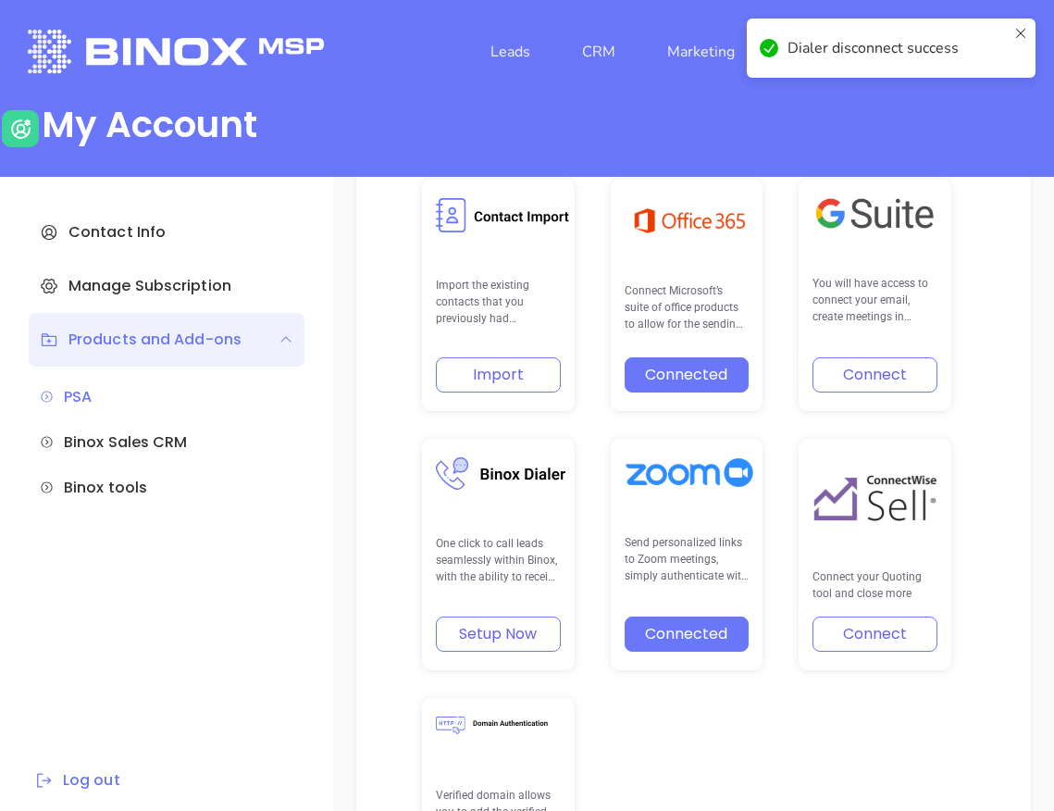
click at [1023, 31] on icon at bounding box center [1020, 48] width 15 height 44
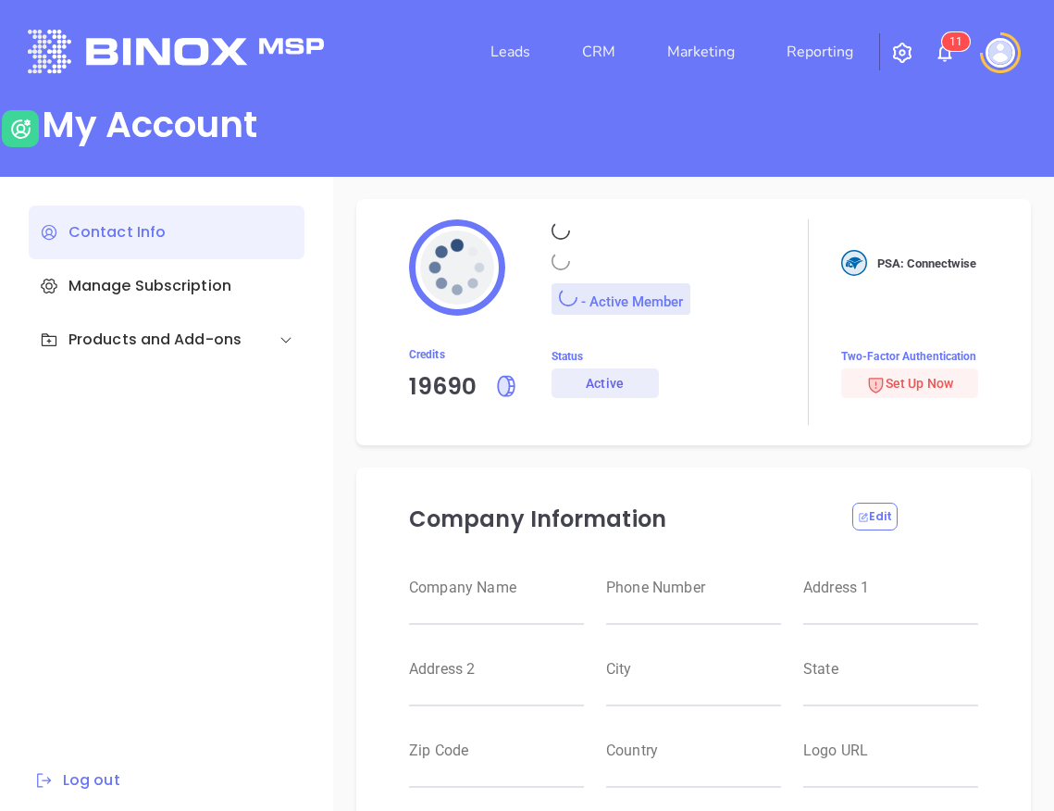
type input "Raulitos Company 2"
type input "(412) 123-4123"
type input "[STREET_ADDRESS]"
type input "Suite 100"
type input "Anytown"
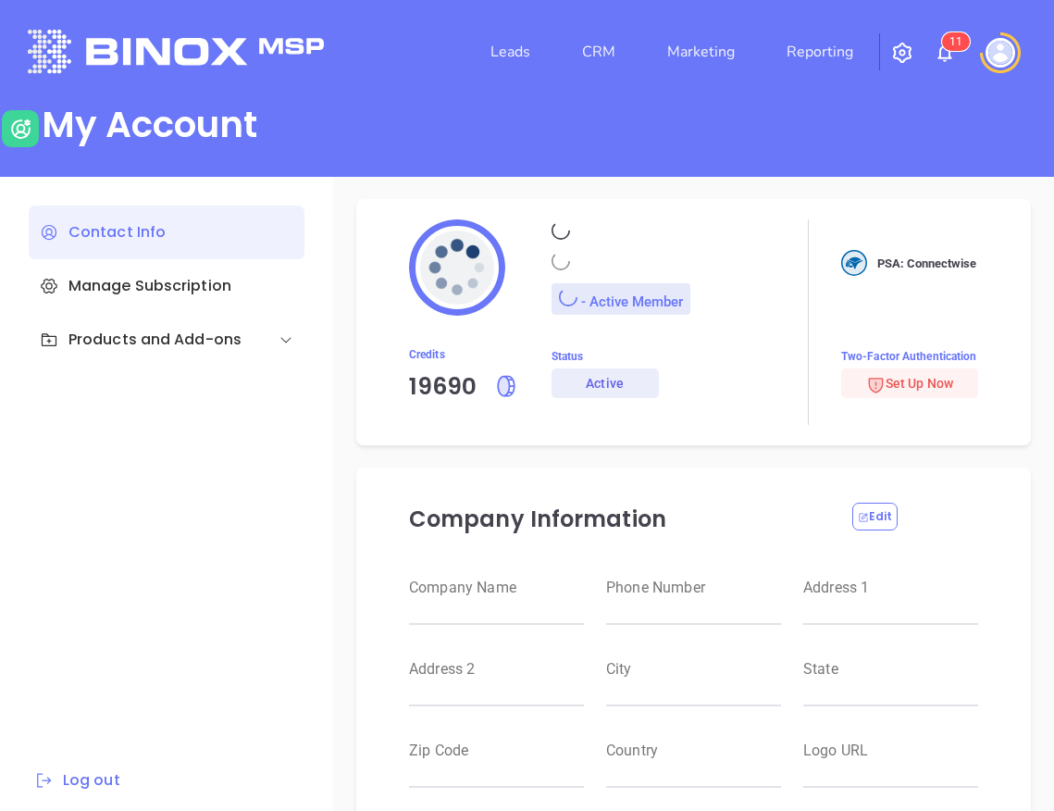
type input "CA"
type input "12345"
type input "US"
type input "[URL][DOMAIN_NAME]"
type input "#000000"
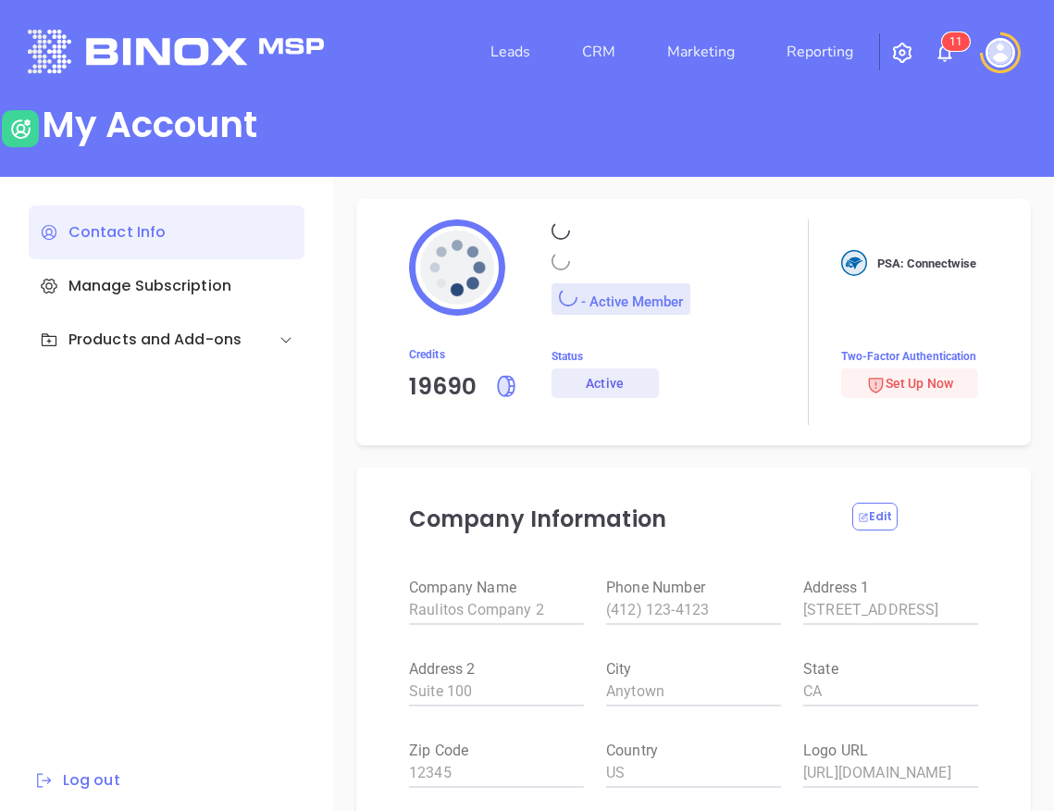
type input "[PERSON_NAME]"
type input "[PERSON_NAME][EMAIL_ADDRESS][DOMAIN_NAME]"
type input "Binox Company Test"
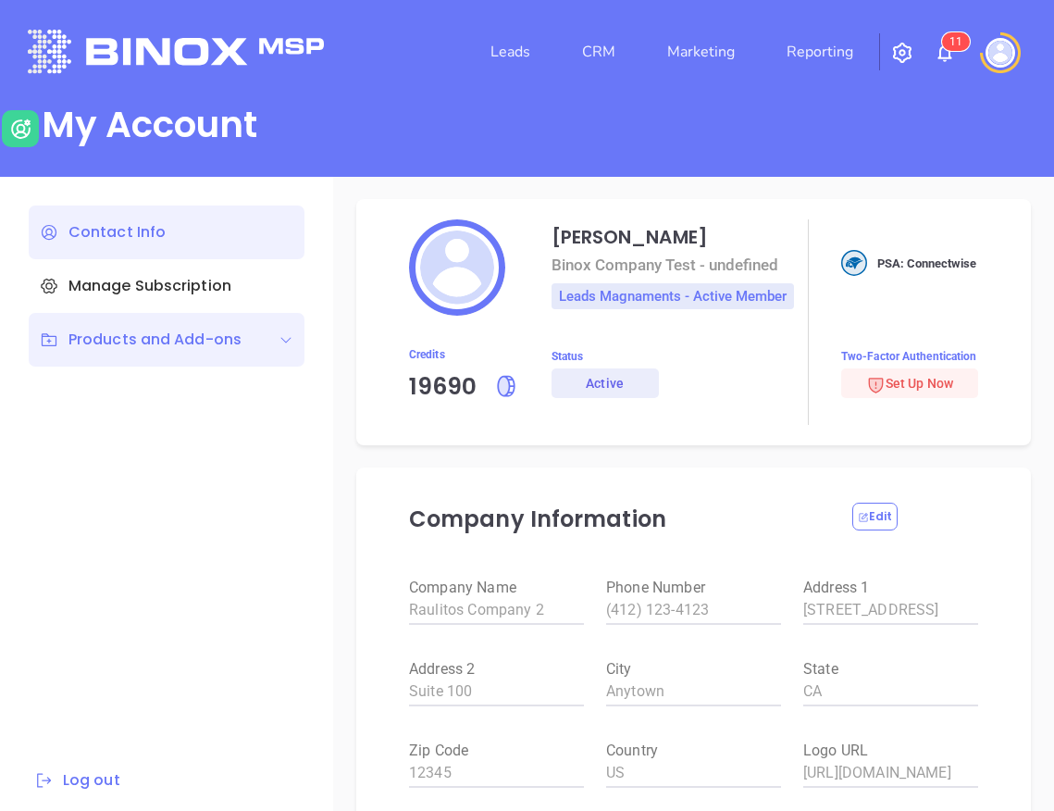
click at [207, 345] on div "Products and Add-ons" at bounding box center [141, 339] width 202 height 22
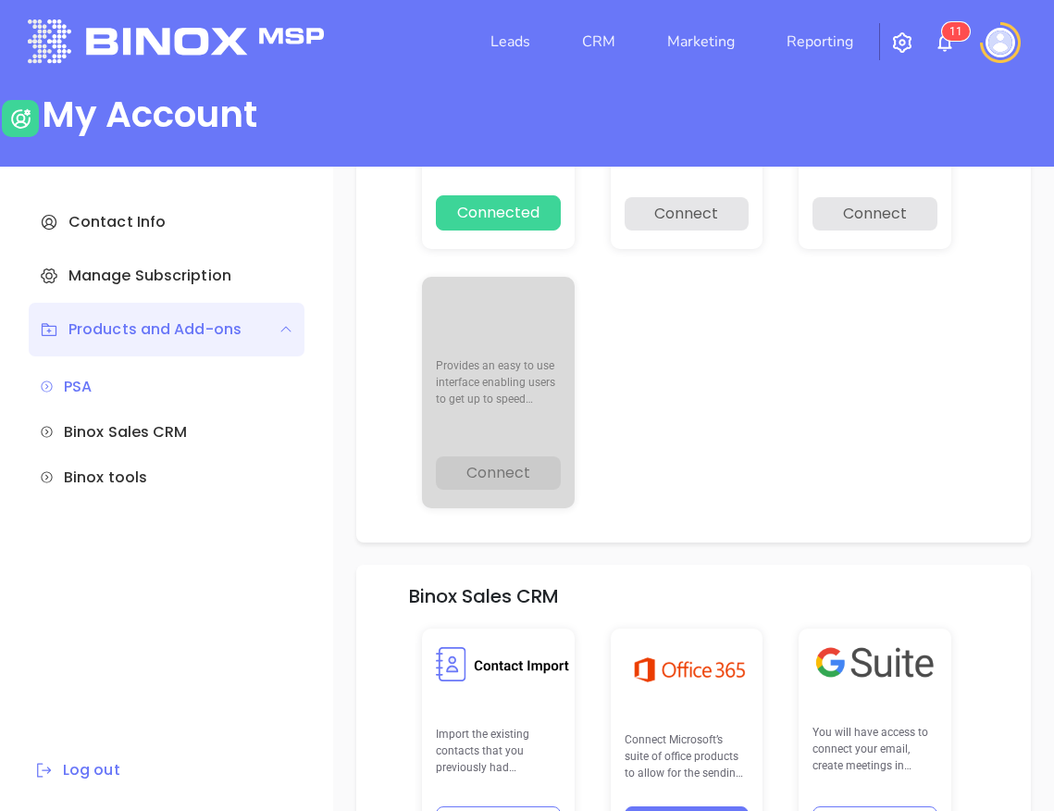
scroll to position [611, 0]
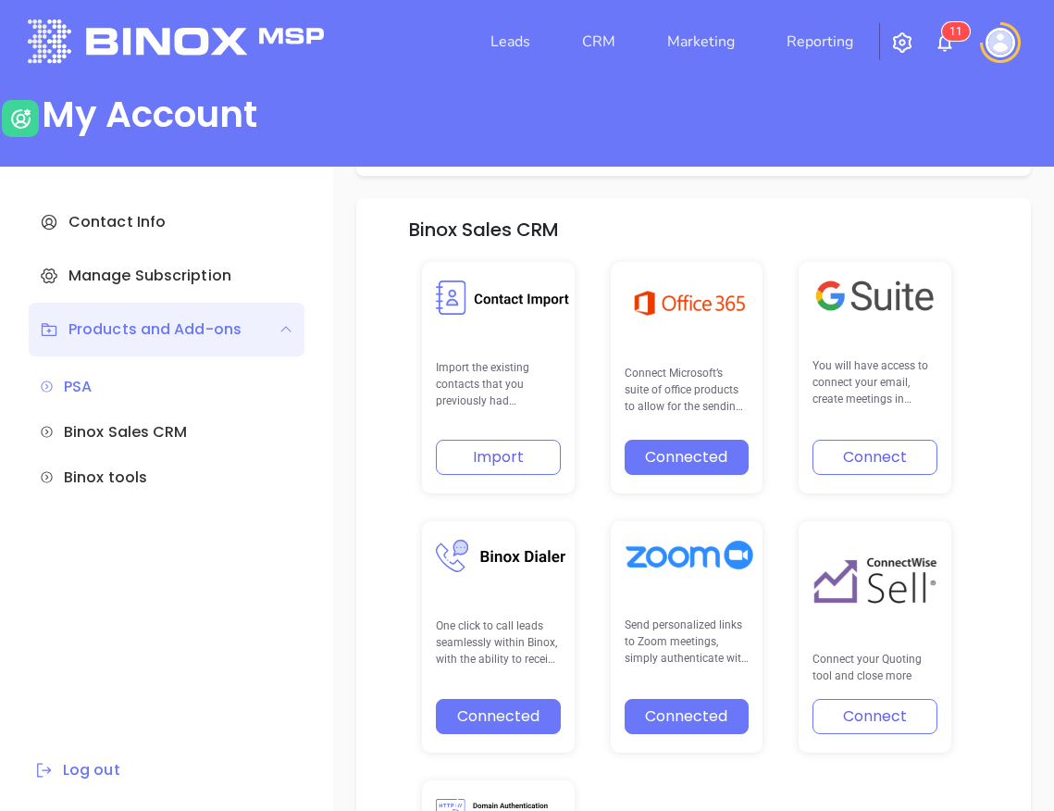
click at [141, 477] on div "Binox tools" at bounding box center [167, 477] width 254 height 22
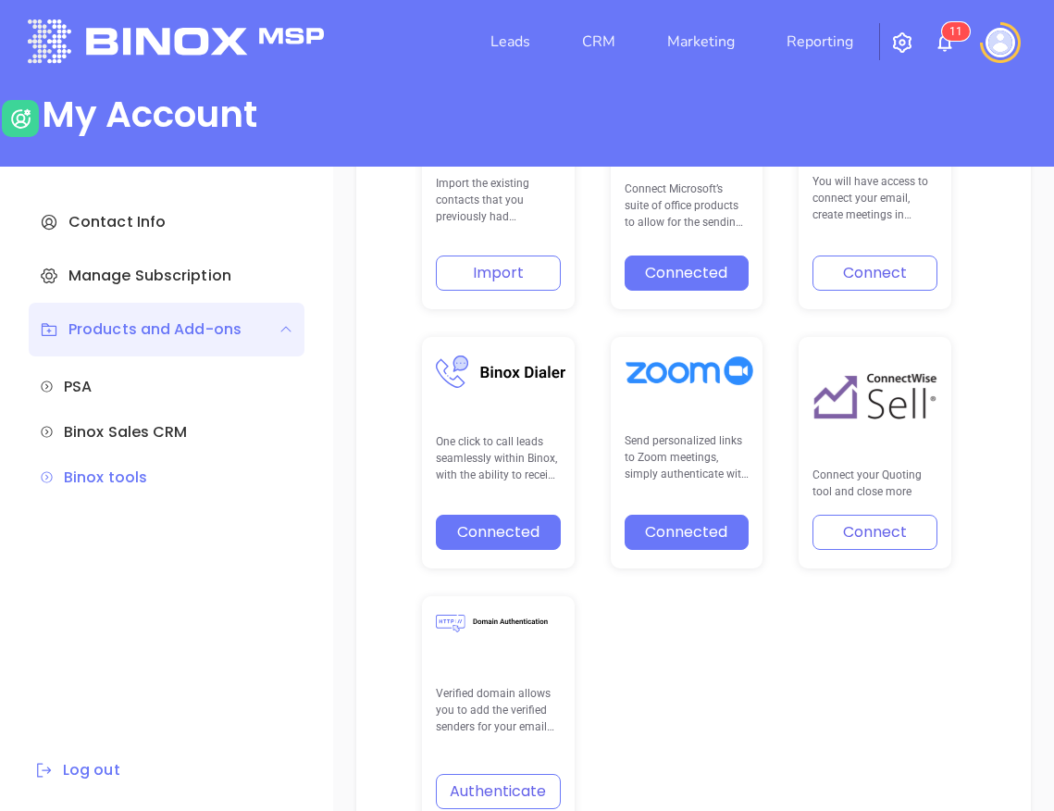
scroll to position [794, 0]
click at [510, 543] on button "Disconnect" at bounding box center [498, 532] width 125 height 35
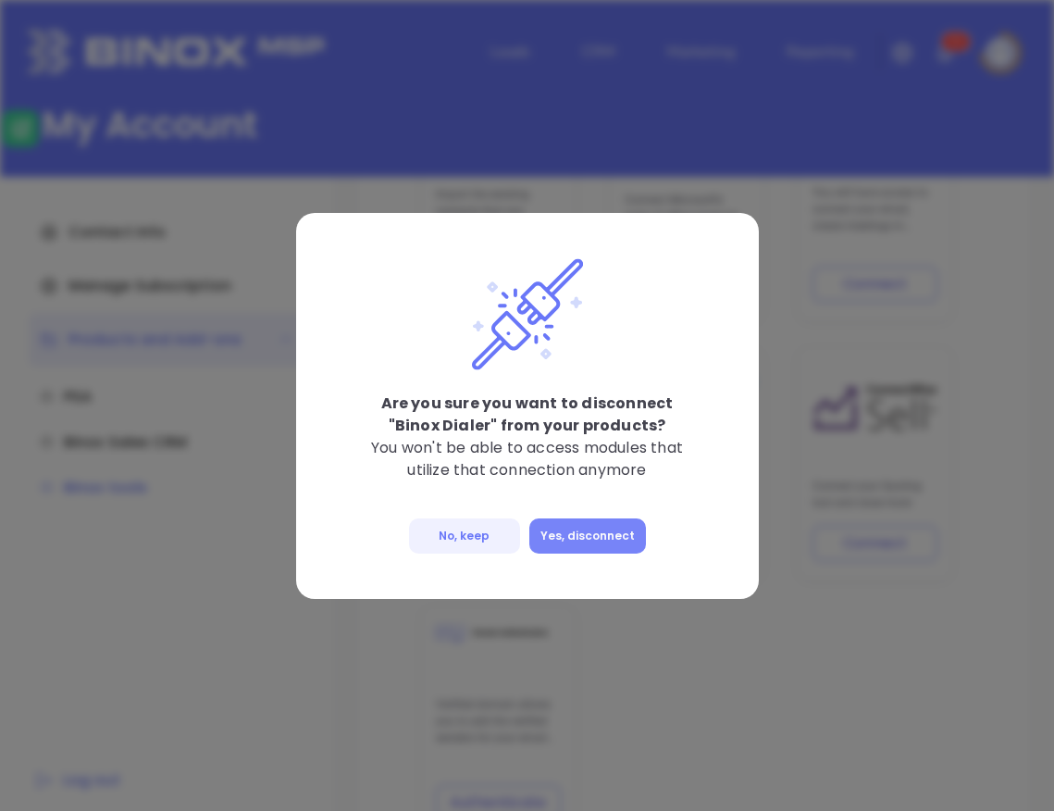
click at [606, 539] on button "Yes, disconnect" at bounding box center [587, 535] width 117 height 35
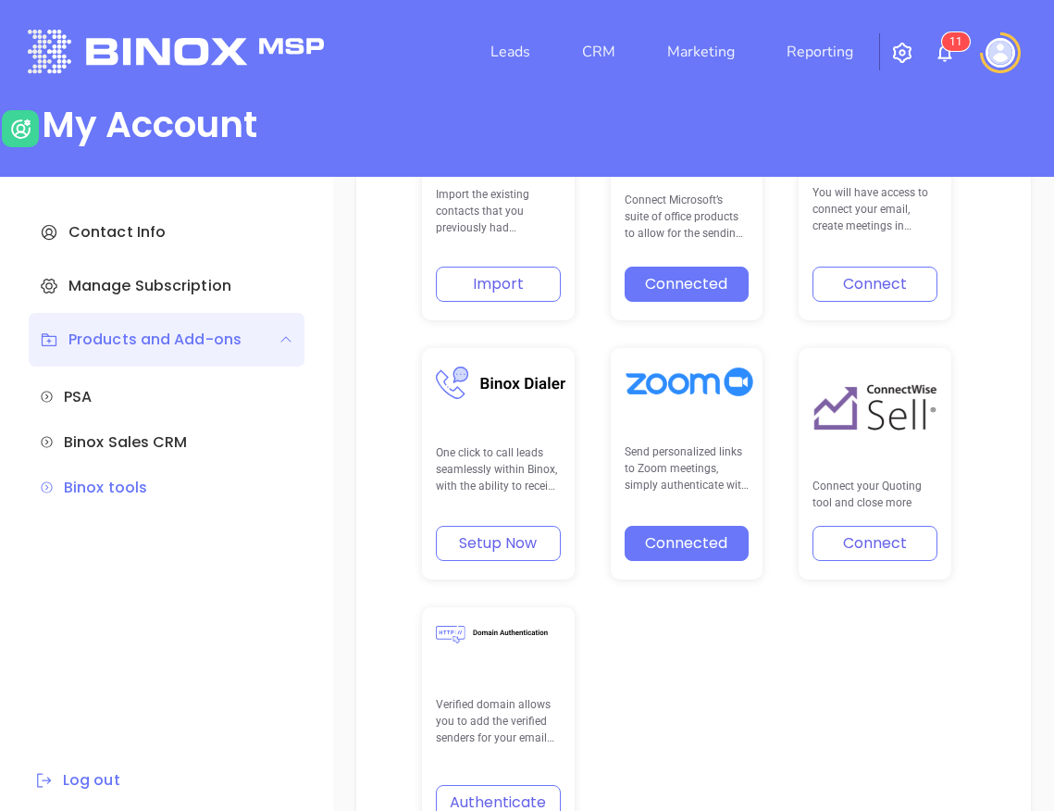
click at [980, 407] on div "Binox Sales CRM Import the existing contacts that you previously had engagement…" at bounding box center [693, 449] width 675 height 848
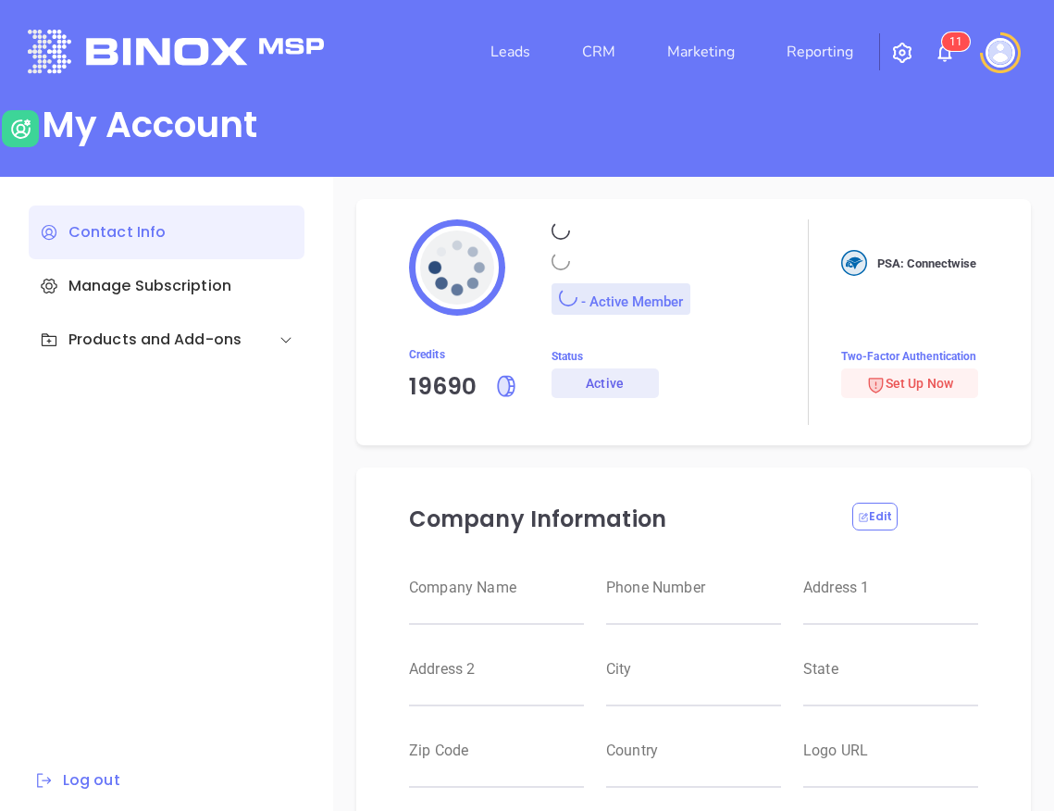
type input "Raulitos Company 2"
type input "(412) 123-4123"
type input "[STREET_ADDRESS]"
type input "Suite 100"
type input "Anytown"
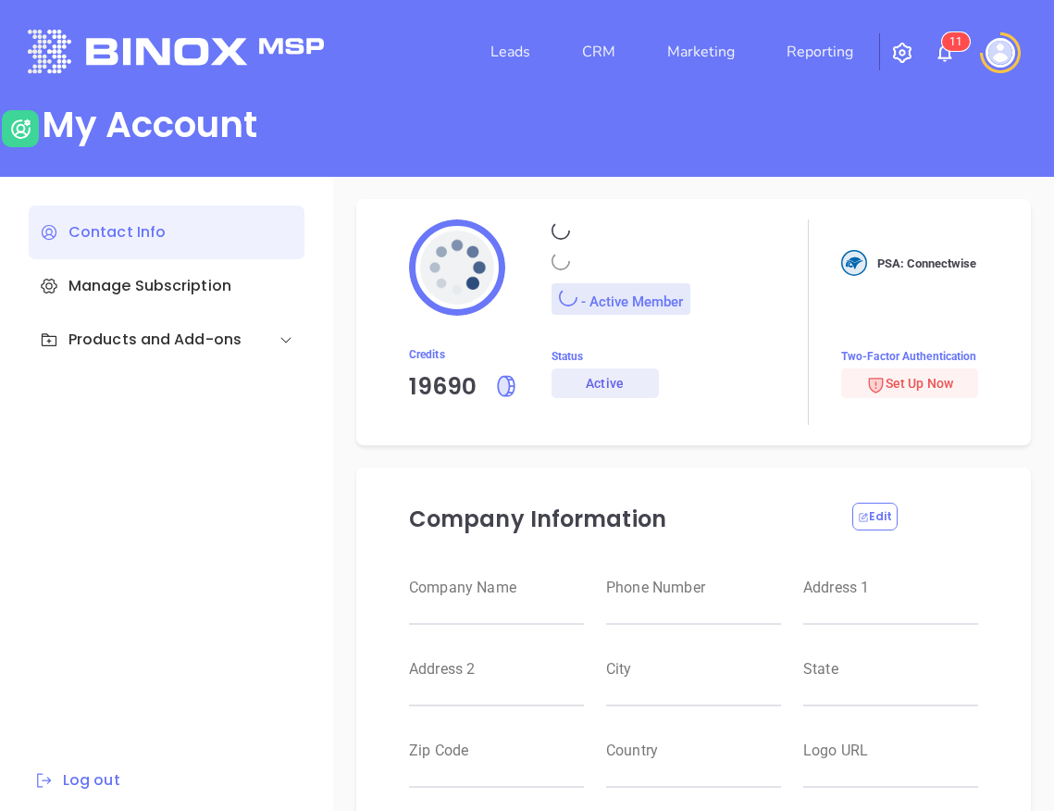
type input "CA"
type input "12345"
type input "US"
type input "[URL][DOMAIN_NAME]"
type input "#000000"
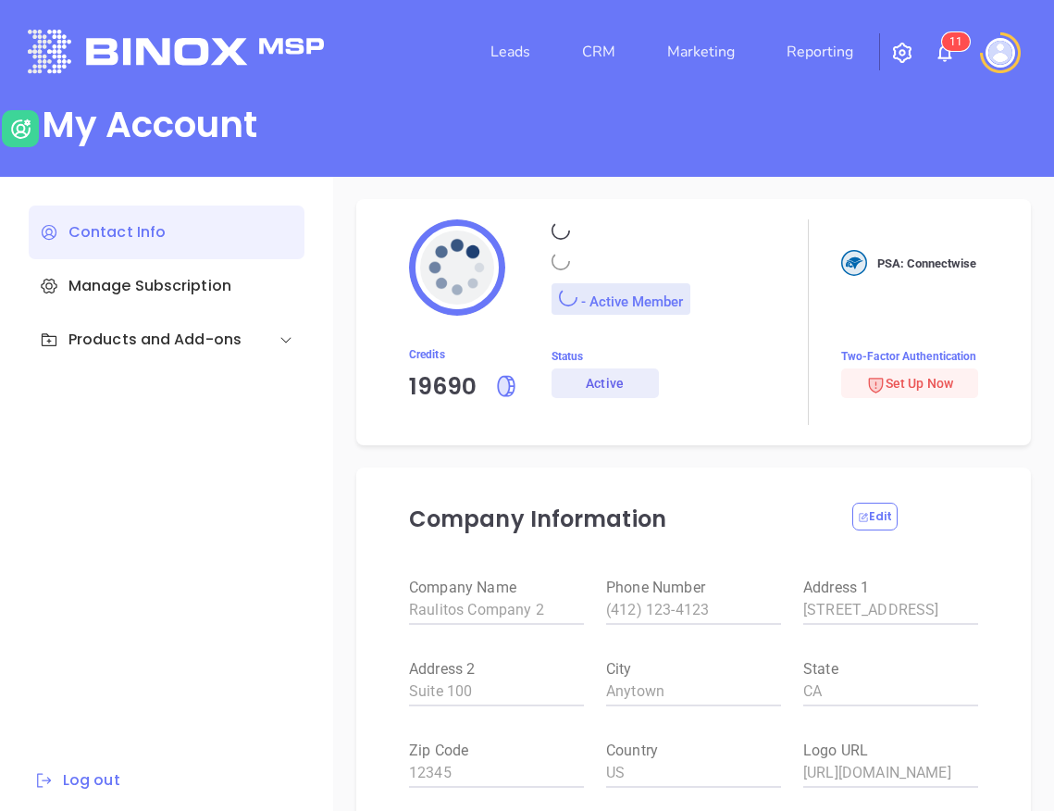
type input "[PERSON_NAME]"
type input "[PERSON_NAME][EMAIL_ADDRESS][DOMAIN_NAME]"
type input "Binox Company Test"
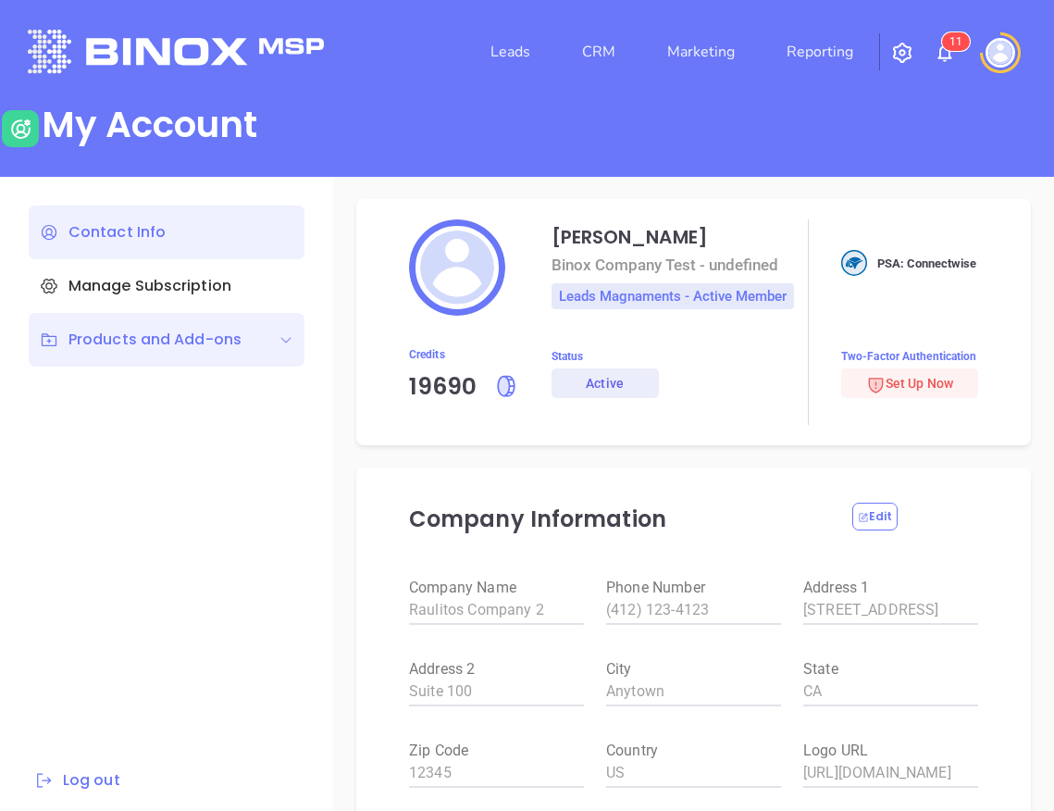
click at [205, 350] on div "Products and Add-ons" at bounding box center [141, 339] width 202 height 22
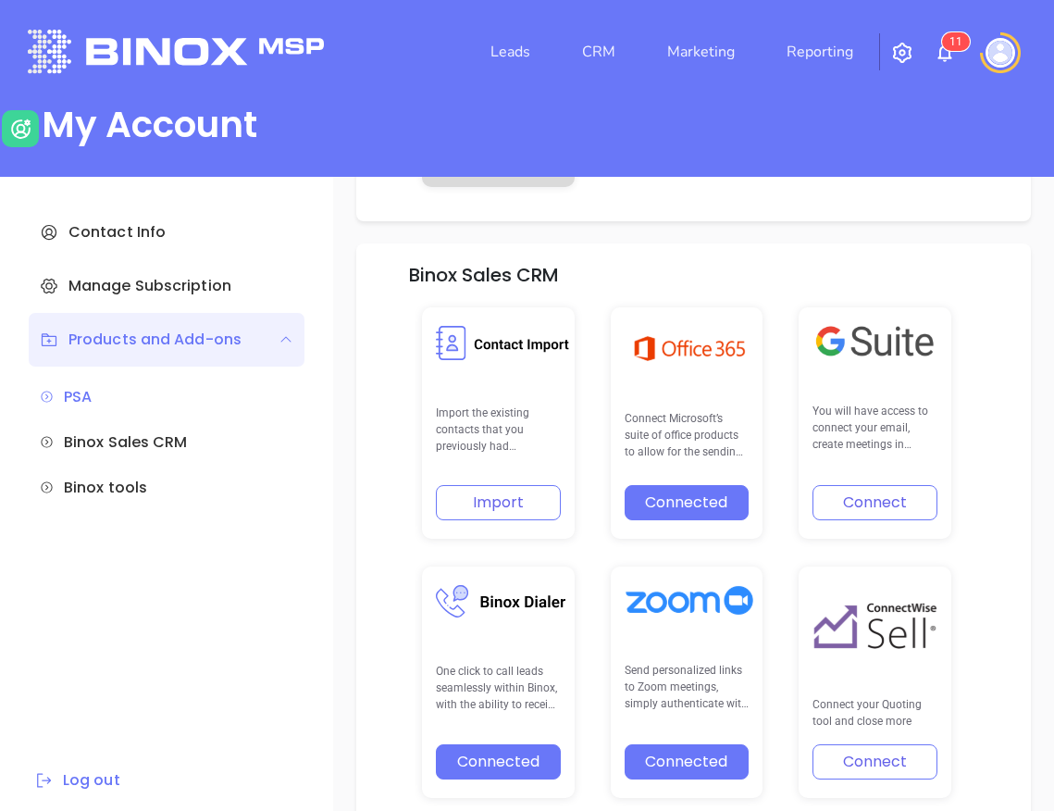
scroll to position [706, 0]
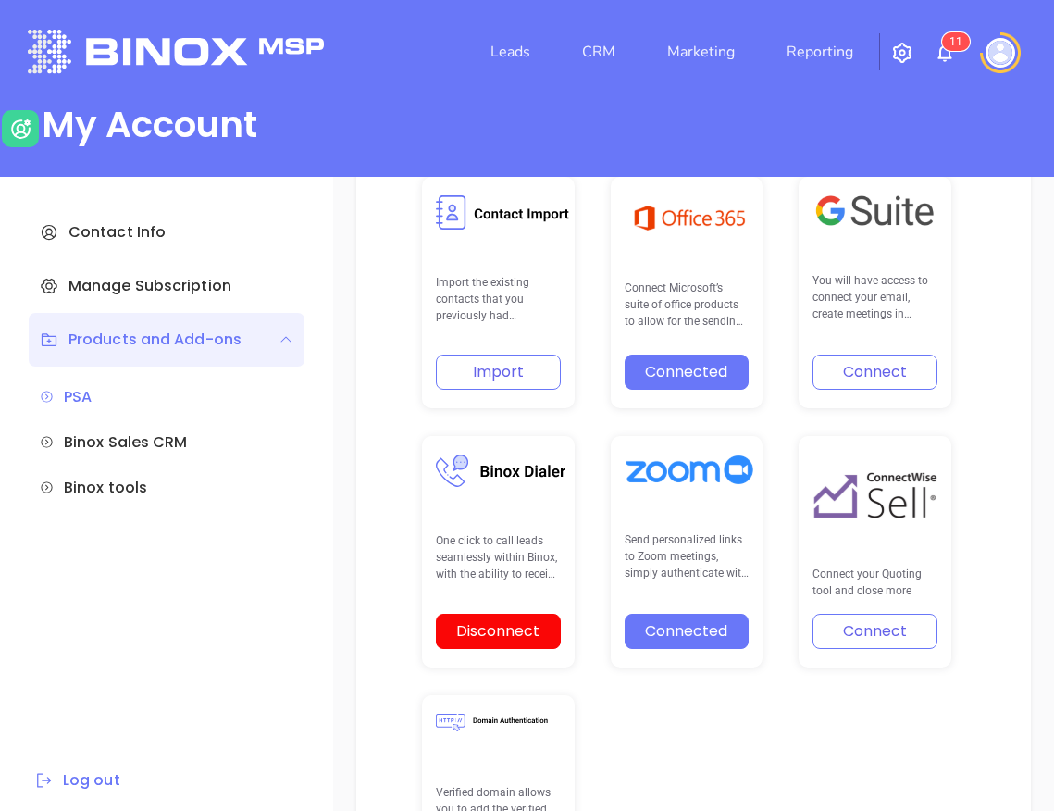
click at [523, 629] on button "Disconnect" at bounding box center [498, 631] width 125 height 35
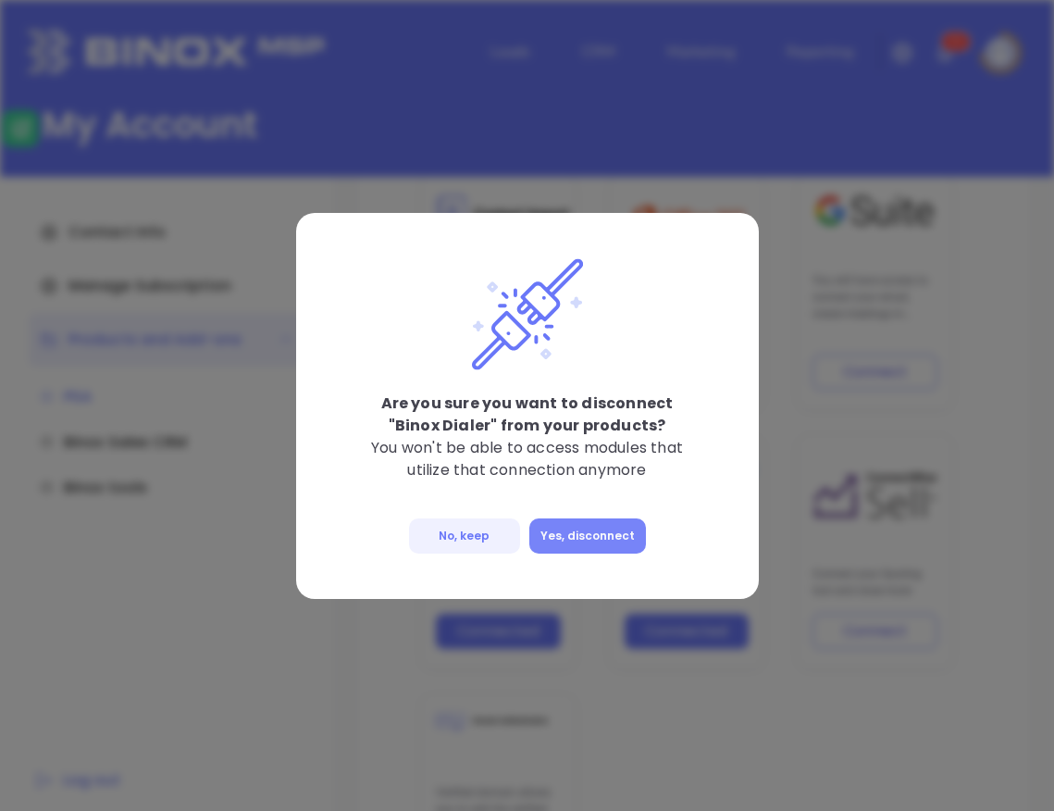
click at [628, 537] on button "Yes, disconnect" at bounding box center [587, 535] width 117 height 35
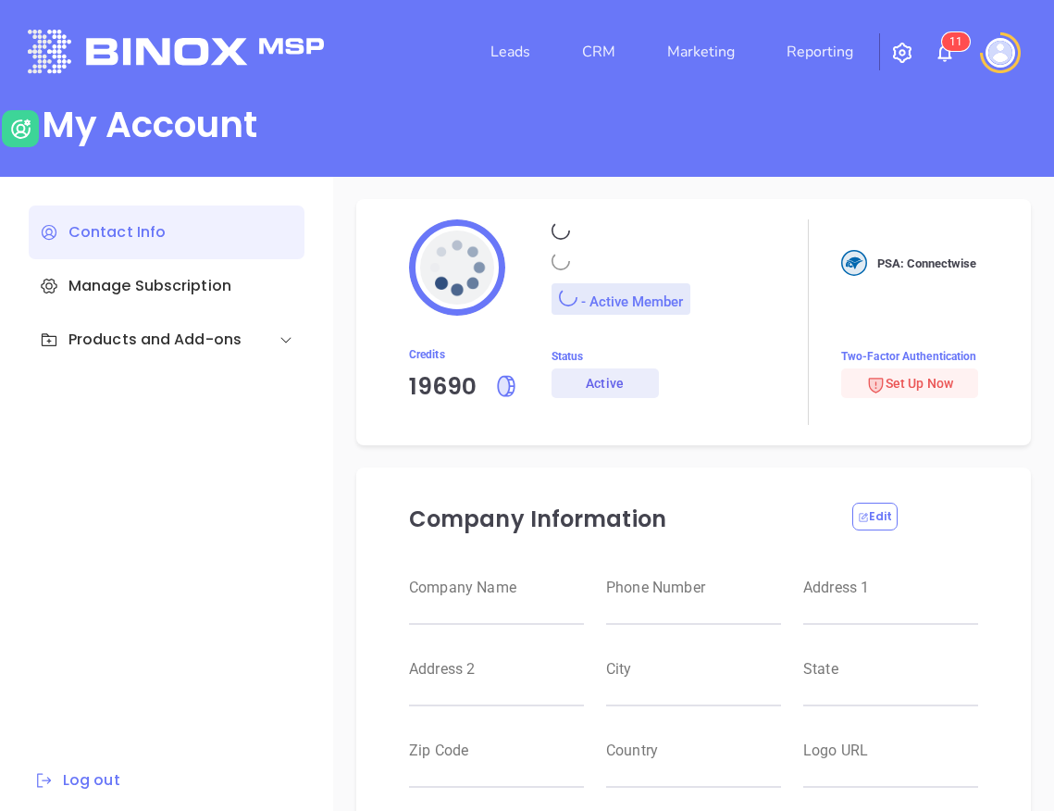
type input "Raulitos Company 2"
type input "(412) 123-4123"
type input "[STREET_ADDRESS]"
type input "Suite 100"
type input "Anytown"
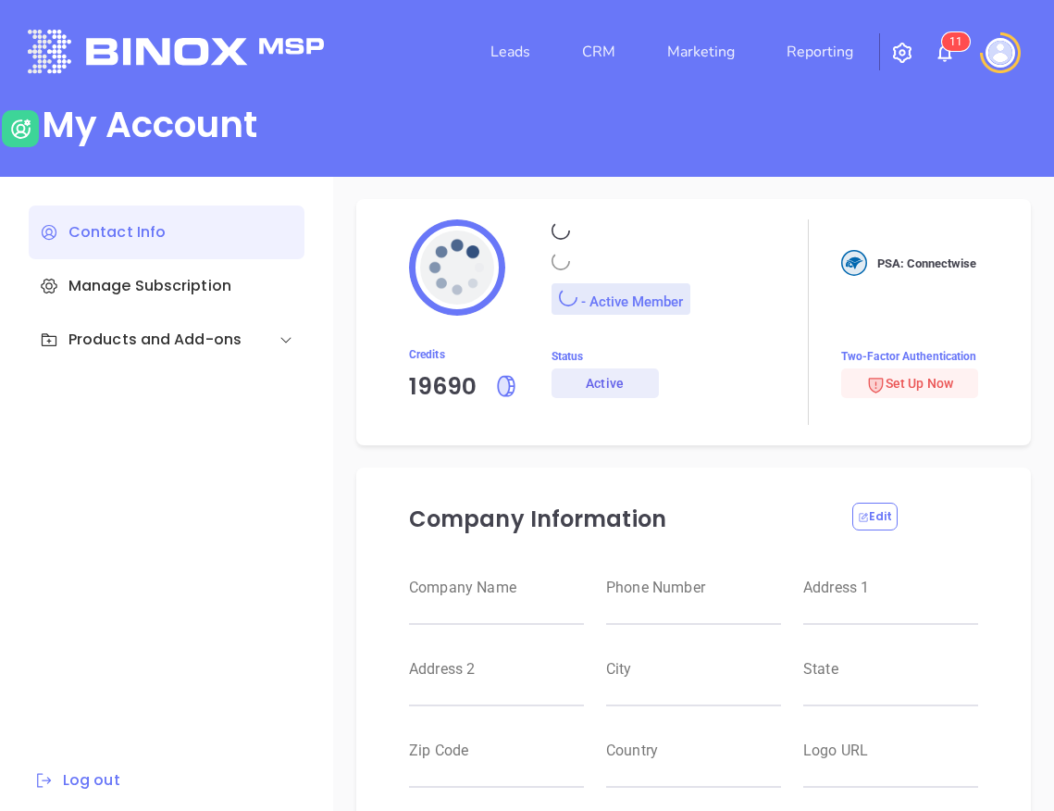
type input "CA"
type input "12345"
type input "US"
type input "[URL][DOMAIN_NAME]"
type input "#000000"
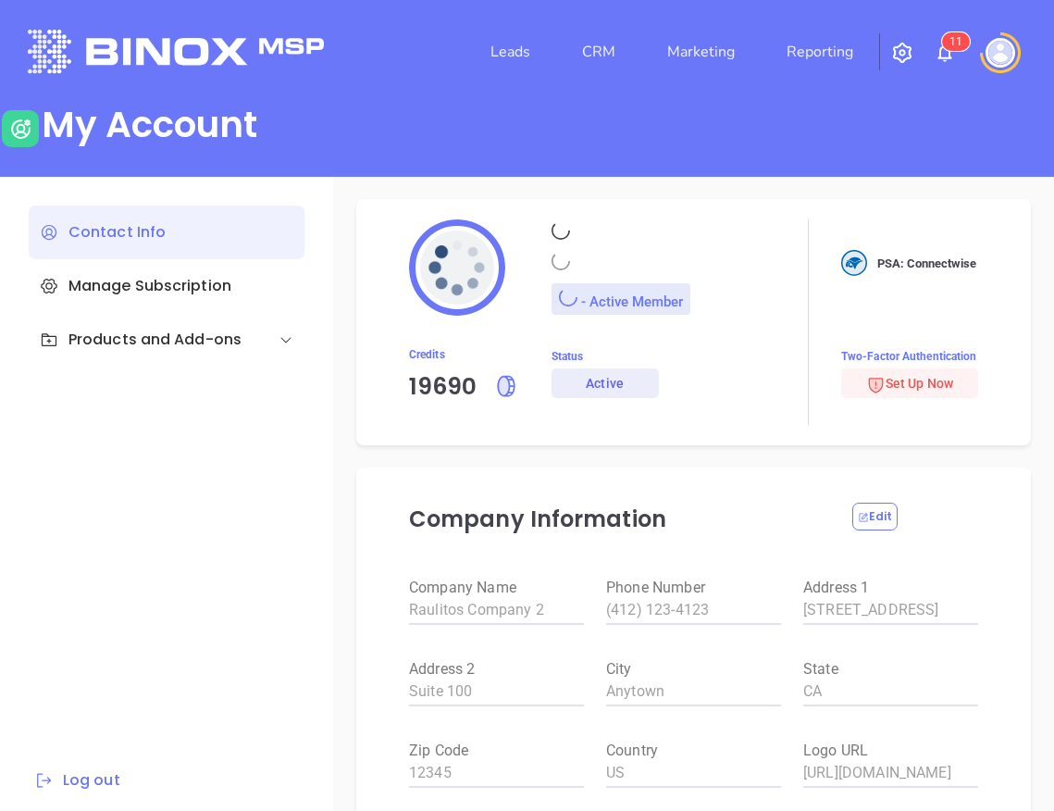
type input "[PERSON_NAME]"
type input "[PERSON_NAME][EMAIL_ADDRESS][DOMAIN_NAME]"
type input "Binox Company Test"
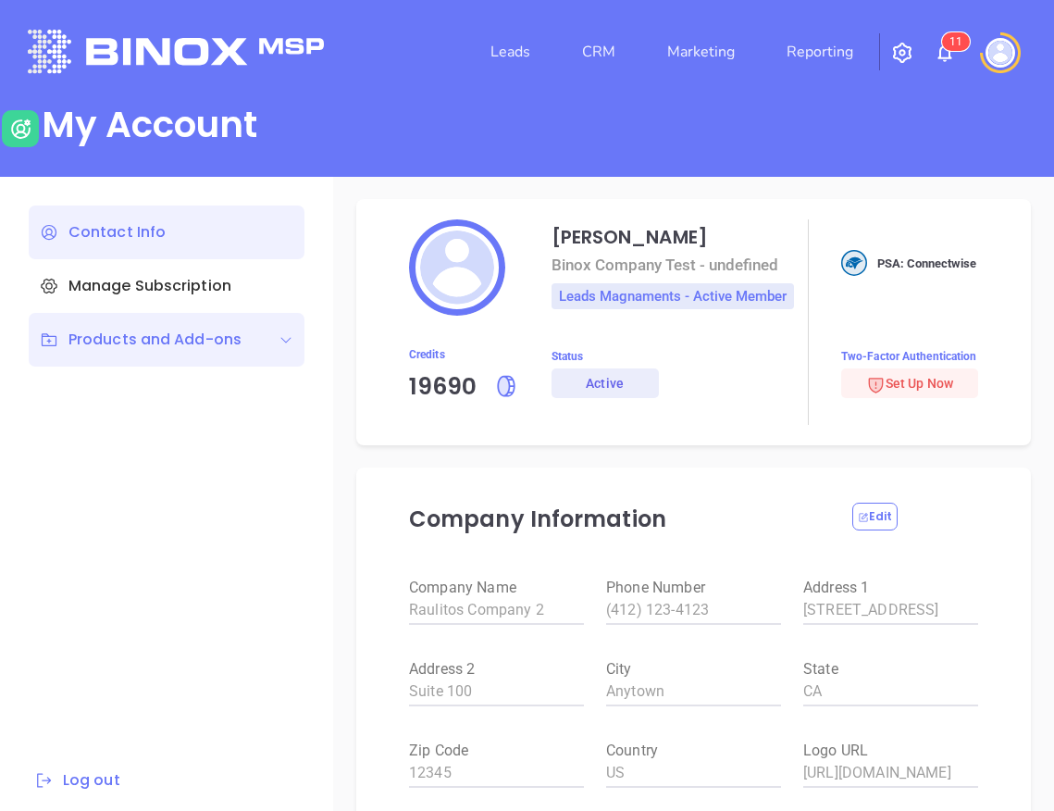
click at [215, 344] on div "Products and Add-ons" at bounding box center [141, 339] width 202 height 22
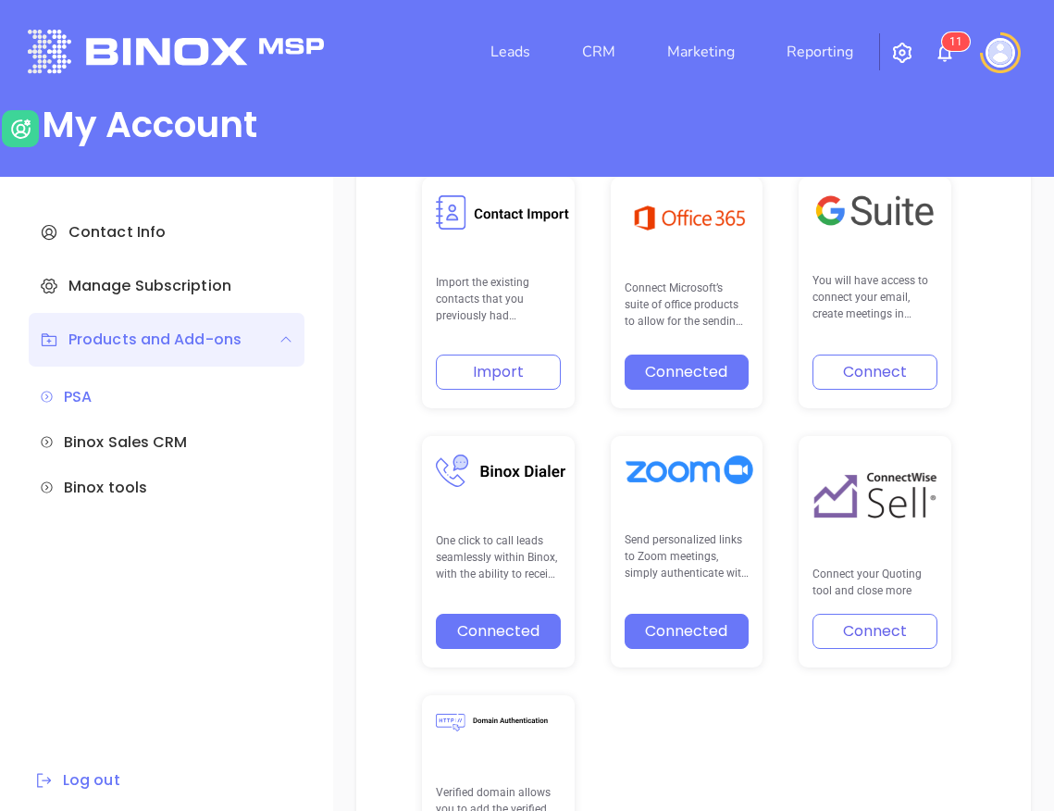
scroll to position [959, 0]
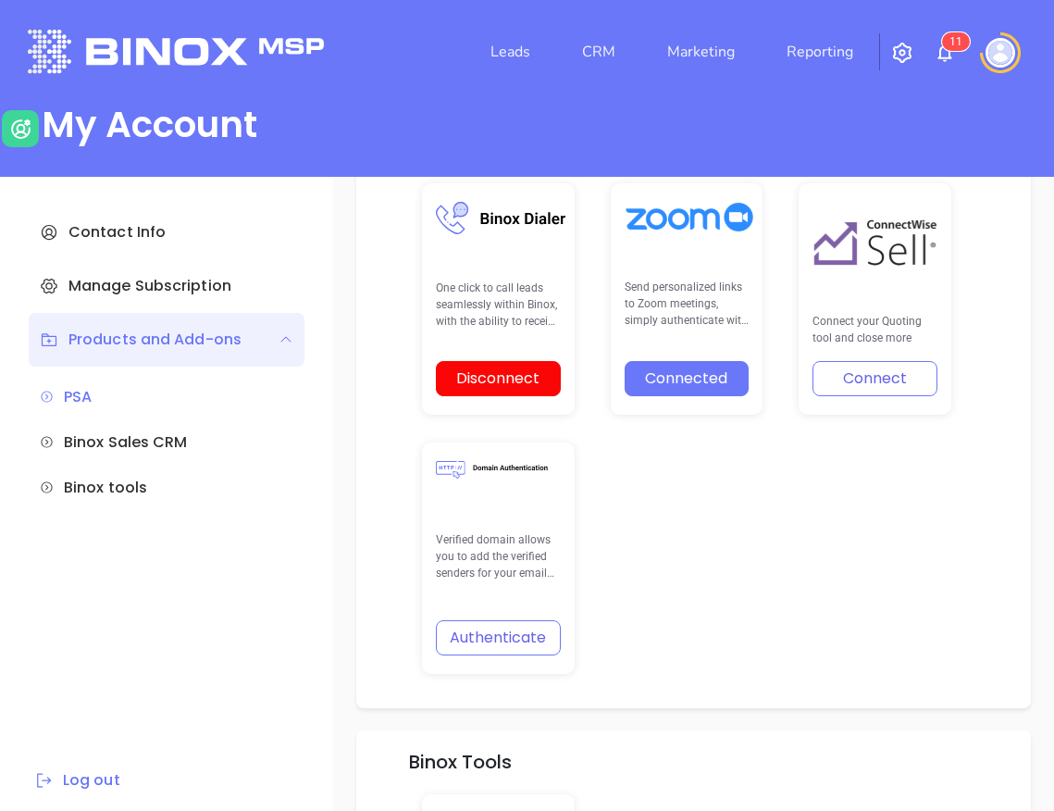
click at [554, 386] on button "Disconnect" at bounding box center [498, 378] width 125 height 35
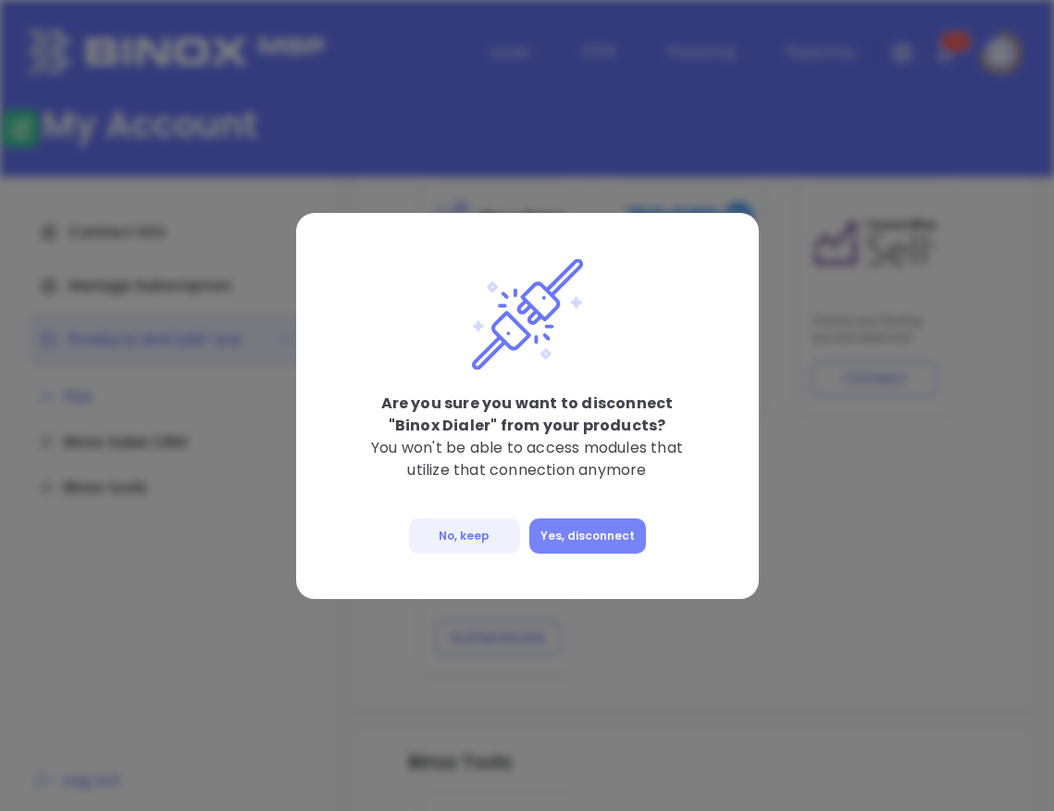
click at [572, 534] on button "Yes, disconnect" at bounding box center [587, 535] width 117 height 35
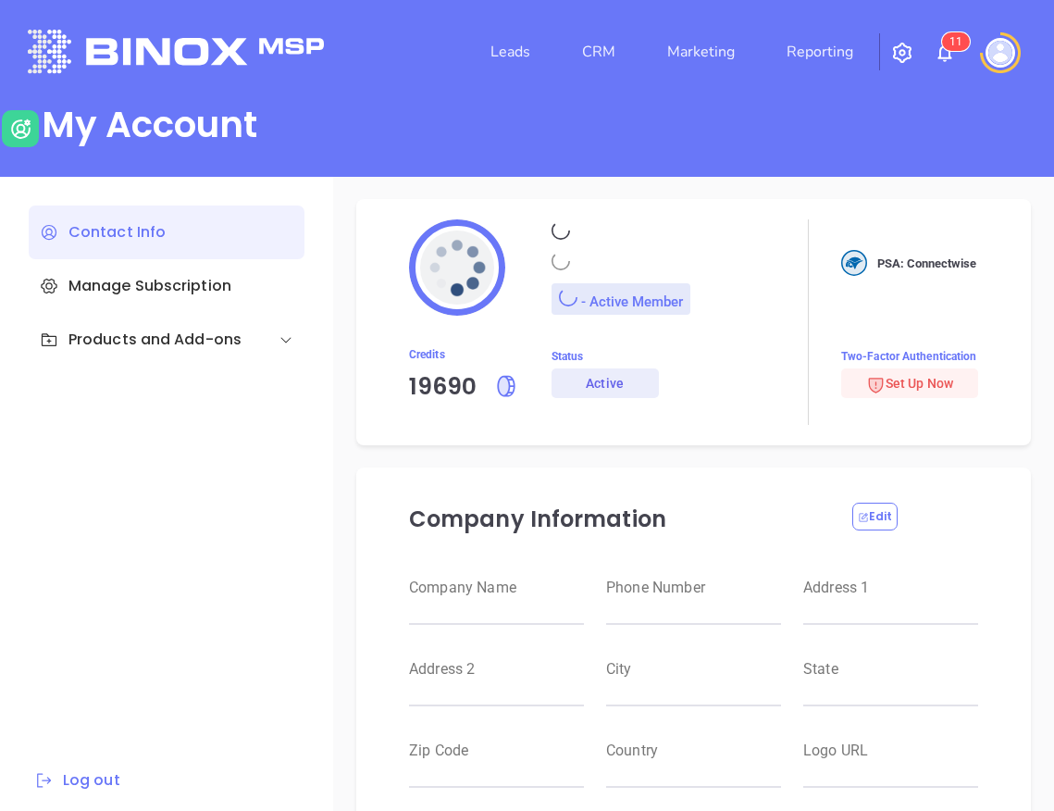
type input "[PERSON_NAME]"
type input "[PERSON_NAME][EMAIL_ADDRESS][DOMAIN_NAME]"
type input "Binox Company Test"
type input "Raulitos Company 2"
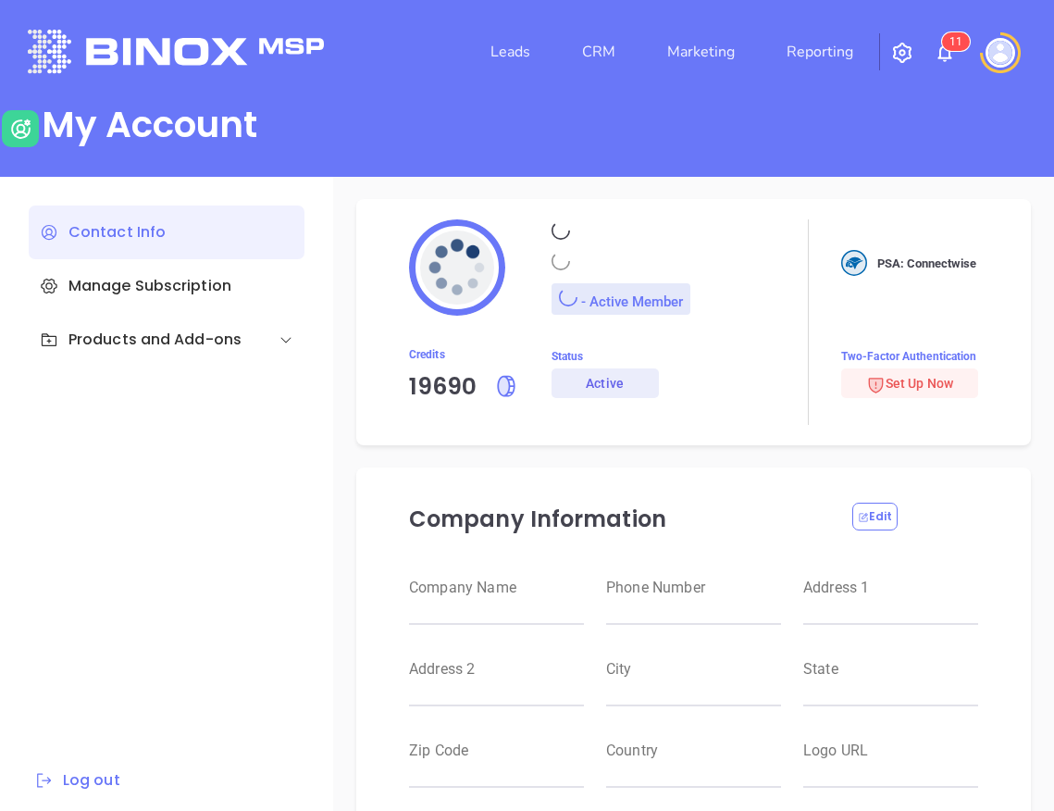
type input "(412) 123-4123"
type input "[STREET_ADDRESS]"
type input "Suite 100"
type input "Anytown"
type input "CA"
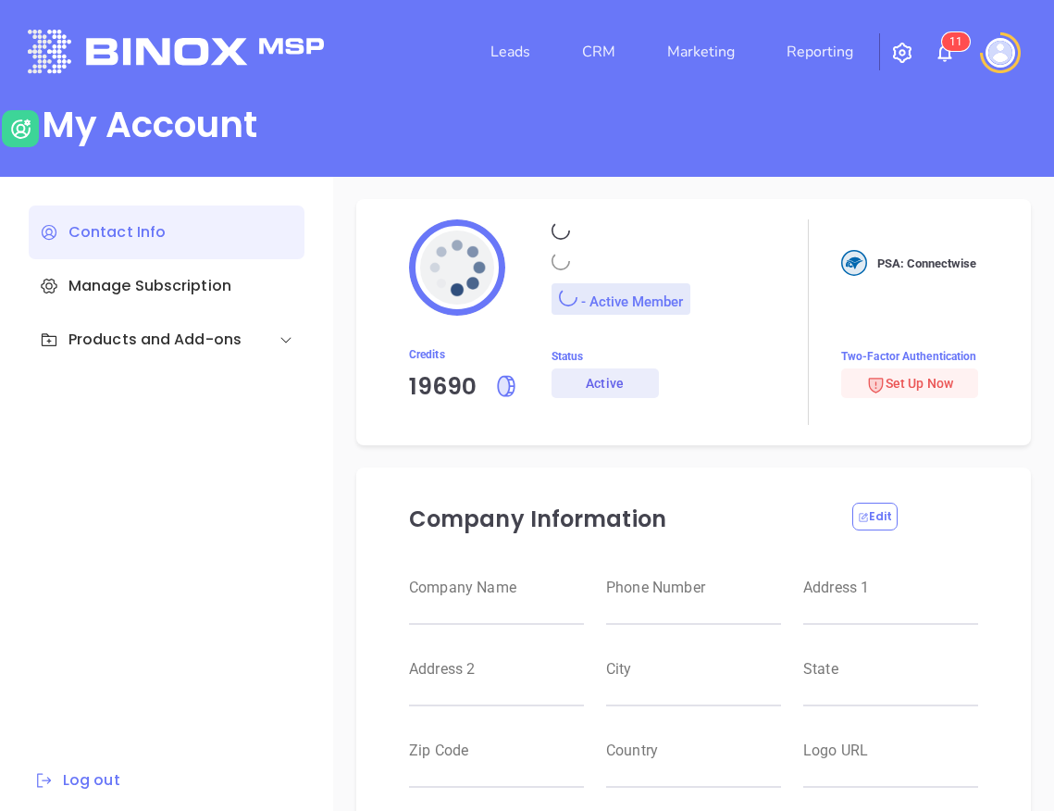
type input "12345"
type input "US"
type input "[URL][DOMAIN_NAME]"
type input "#000000"
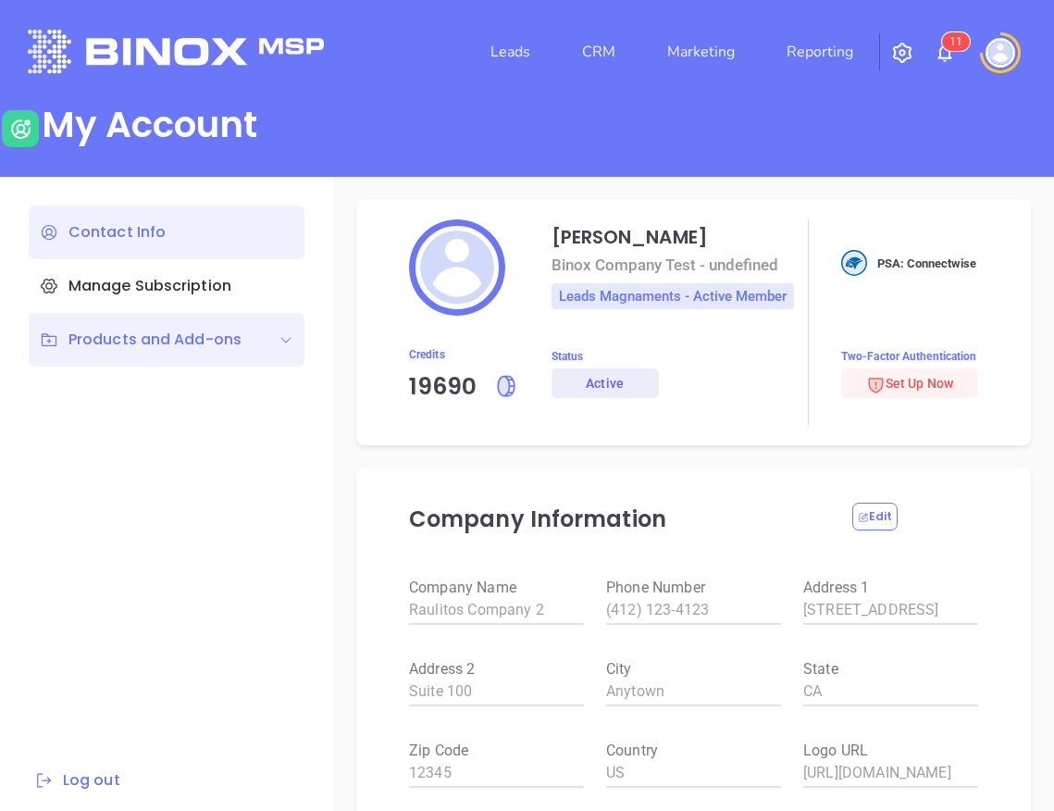
click at [197, 357] on div "Products and Add-ons" at bounding box center [167, 340] width 276 height 54
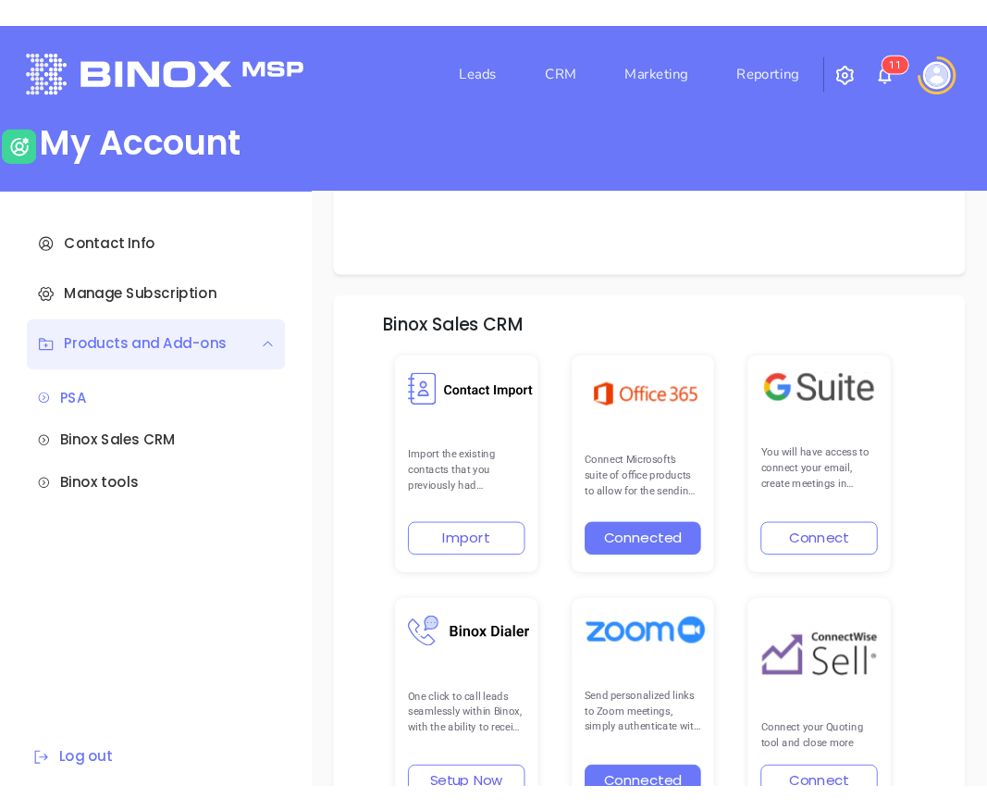
scroll to position [745, 0]
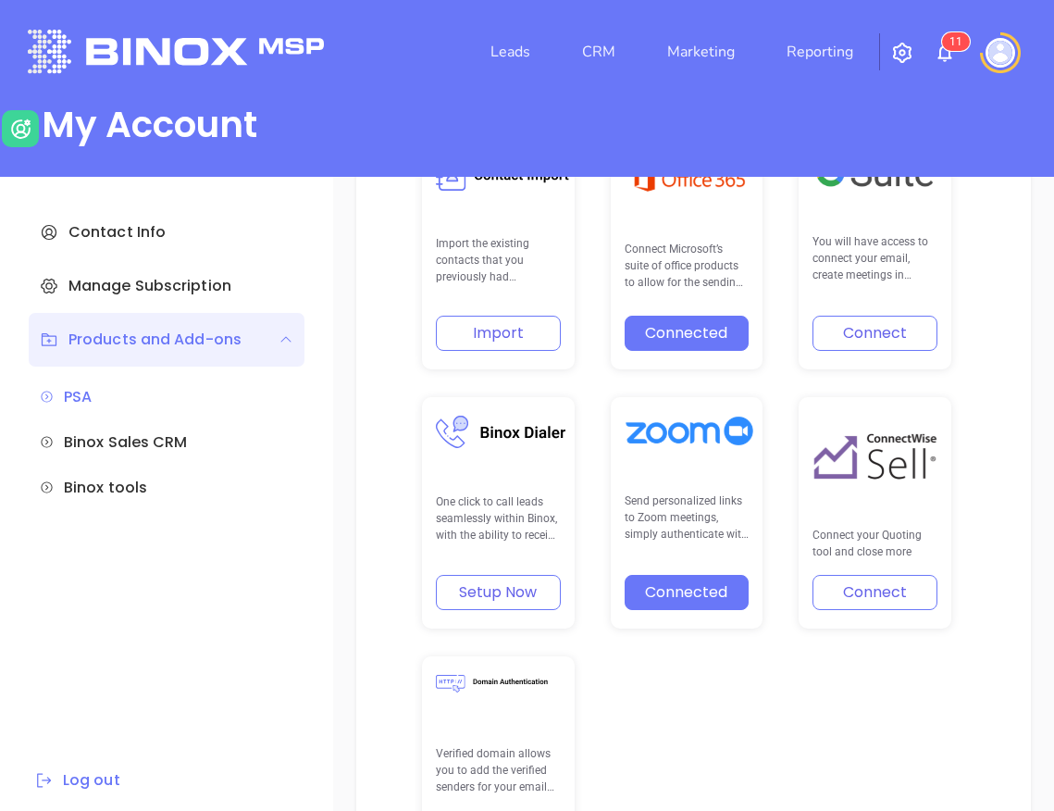
click at [519, 583] on button "Setup Now" at bounding box center [498, 592] width 125 height 35
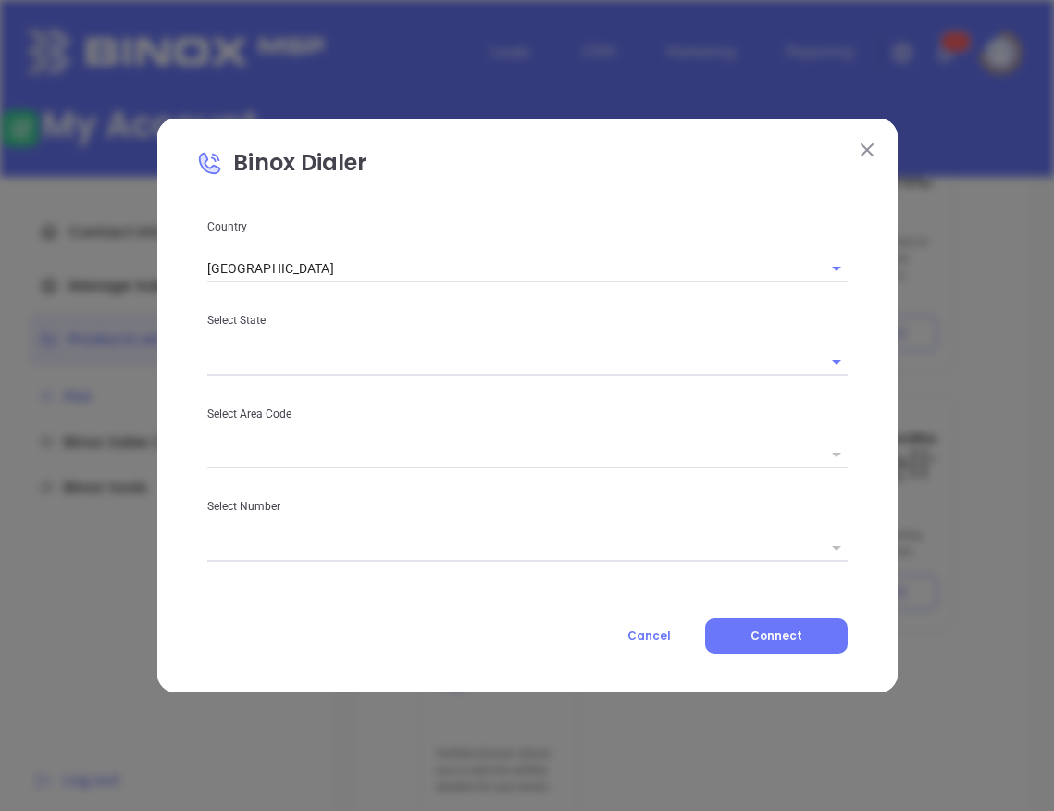
click at [600, 291] on div "Country [GEOGRAPHIC_DATA] Select State Select Area Code Select Number Cancel Co…" at bounding box center [527, 435] width 663 height 437
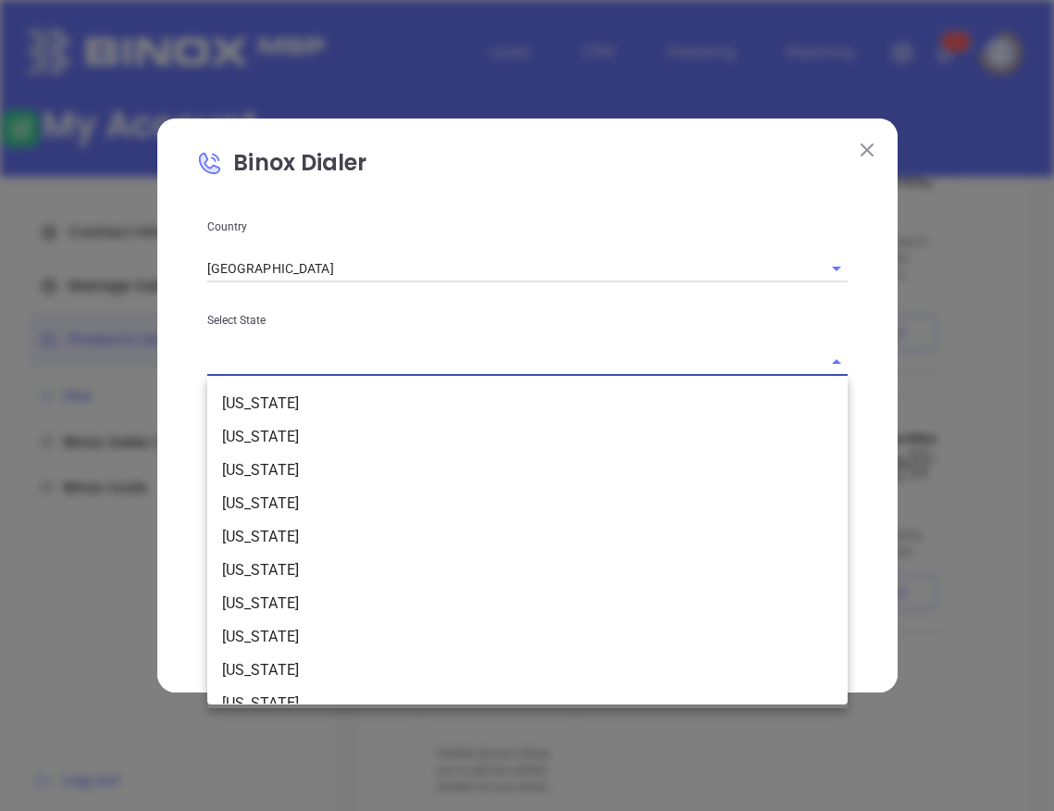
click at [440, 374] on input "text" at bounding box center [501, 361] width 589 height 27
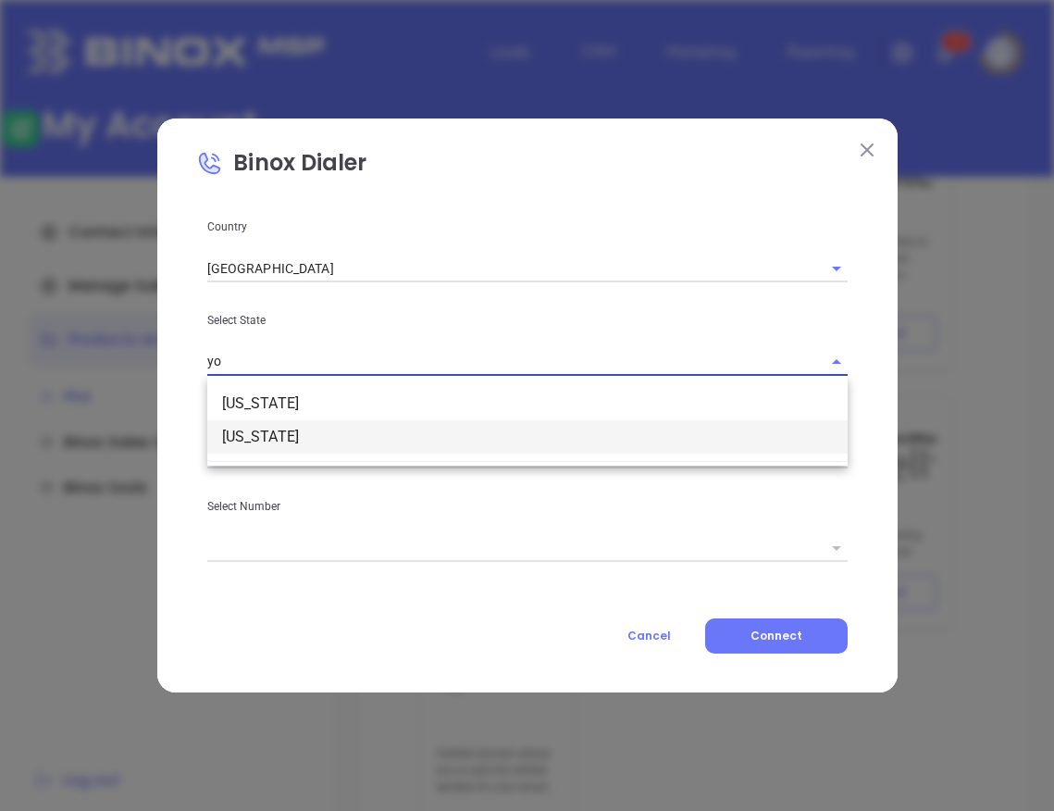
click at [279, 437] on li "[US_STATE]" at bounding box center [527, 436] width 640 height 33
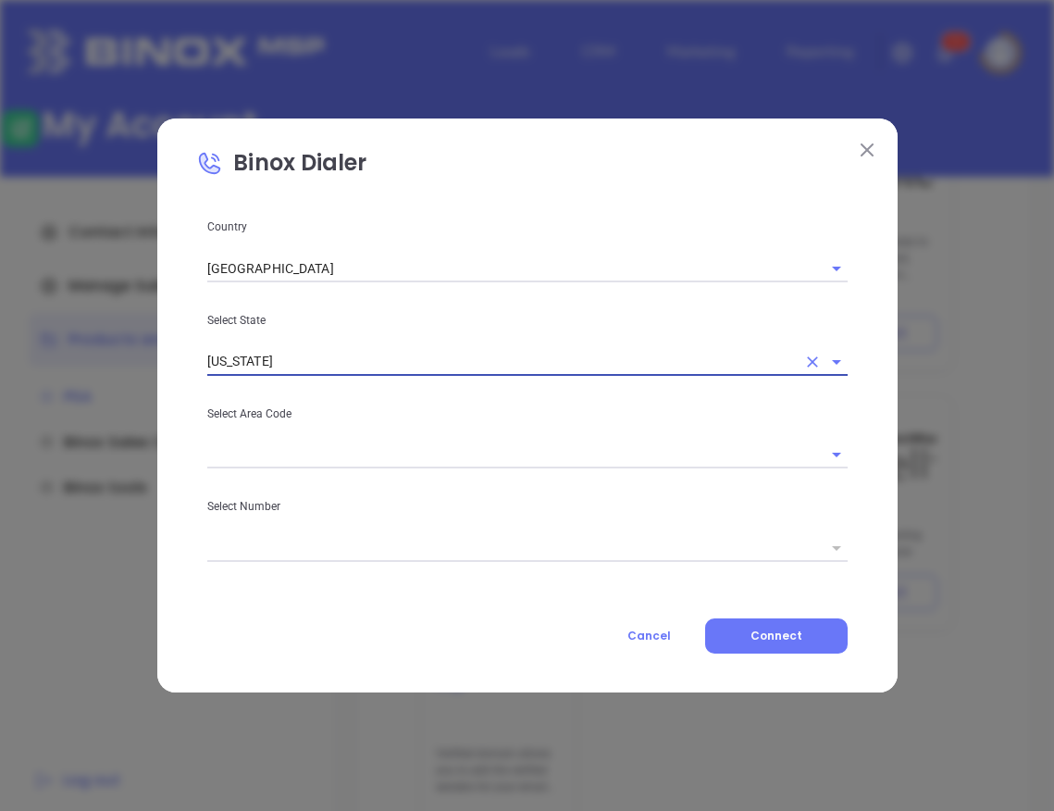
type input "[US_STATE]"
click at [322, 447] on input "text" at bounding box center [501, 454] width 589 height 27
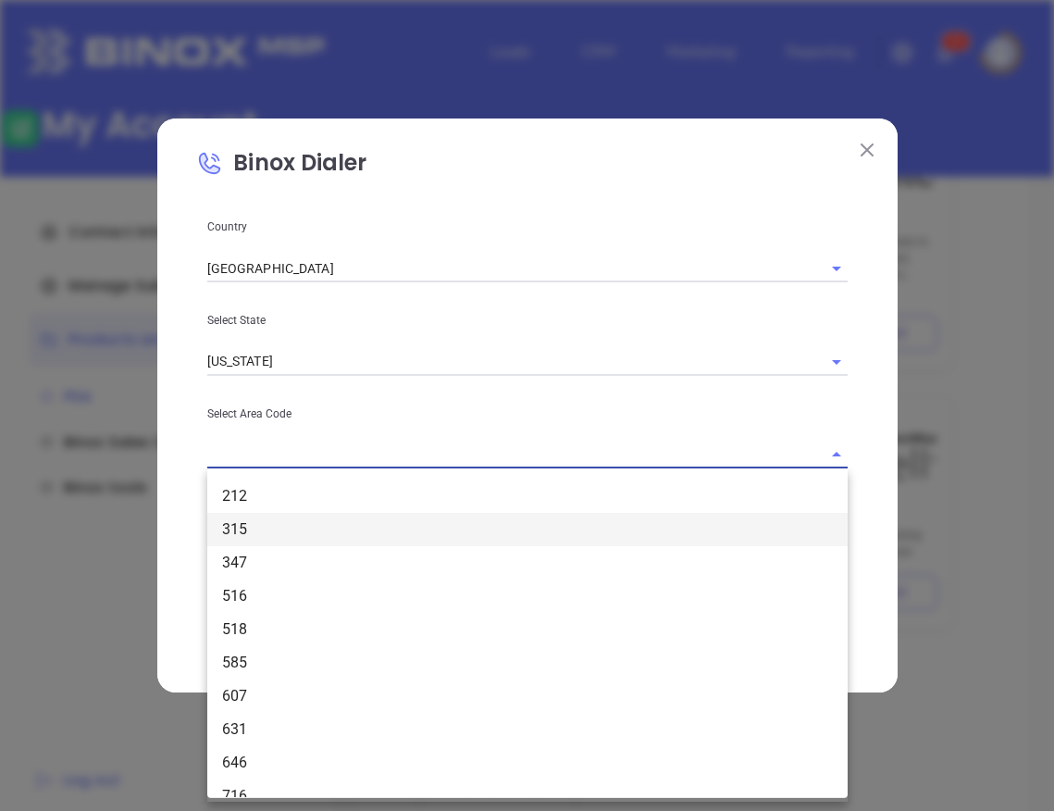
click at [291, 520] on li "315" at bounding box center [527, 529] width 640 height 33
type input "315"
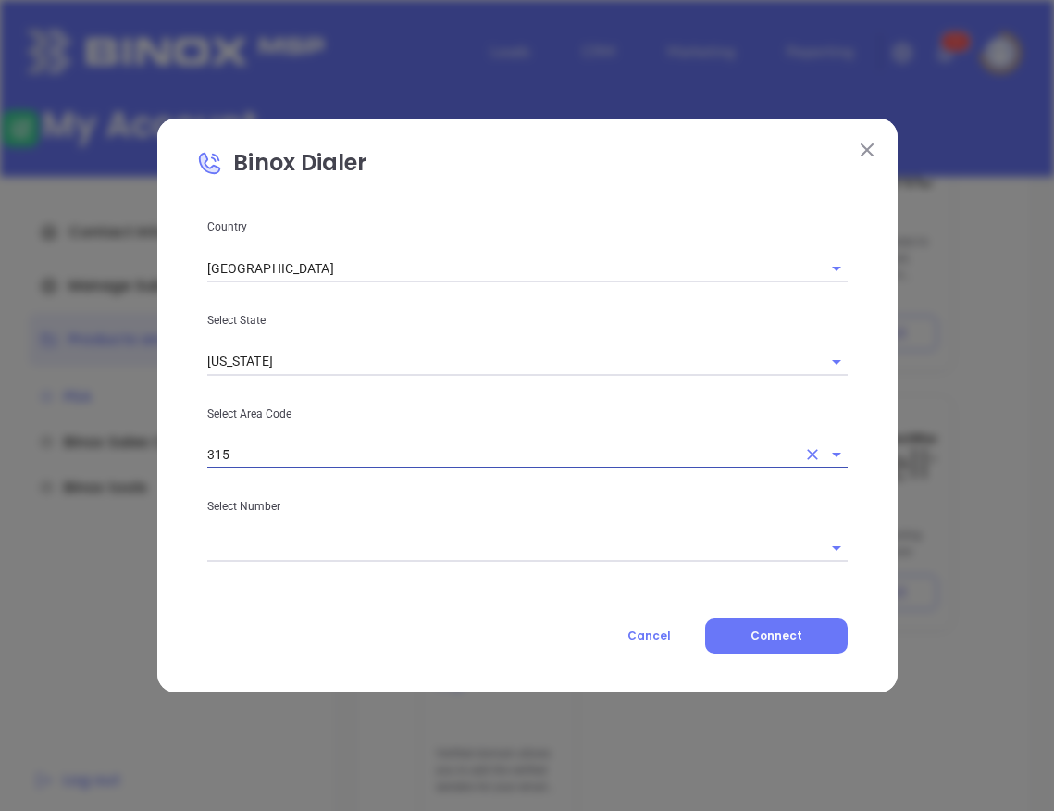
click at [294, 545] on input "text" at bounding box center [501, 547] width 589 height 27
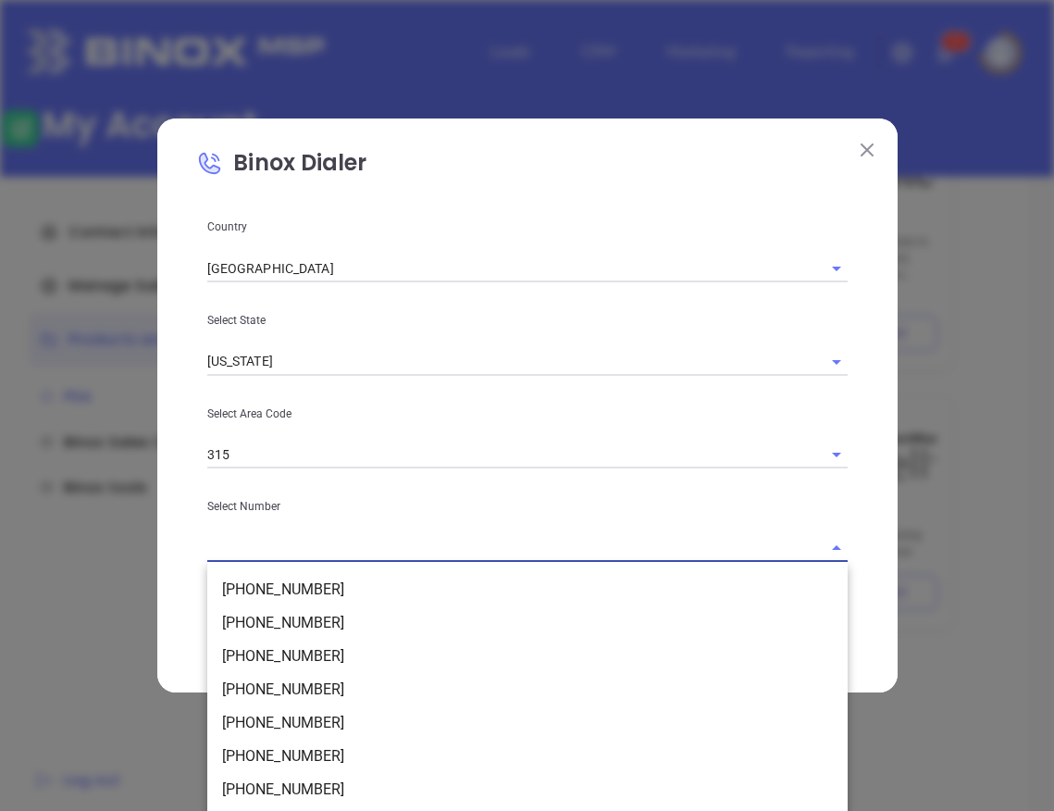
click at [860, 475] on div "Binox Dialer Country [GEOGRAPHIC_DATA] Select State [US_STATE] Select Area Code…" at bounding box center [527, 405] width 740 height 574
